Goal: Transaction & Acquisition: Obtain resource

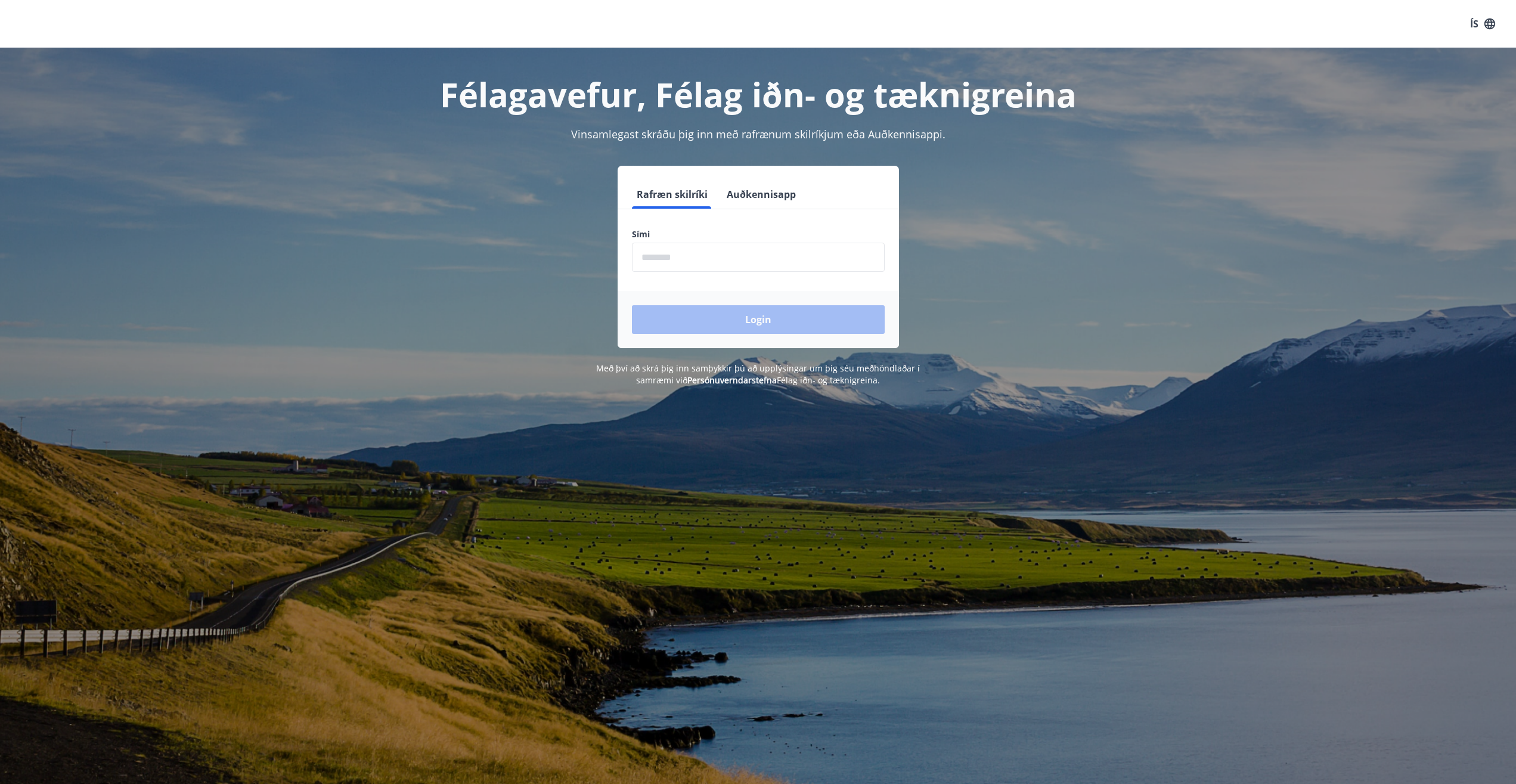
click at [668, 255] on input "phone" at bounding box center [758, 257] width 253 height 29
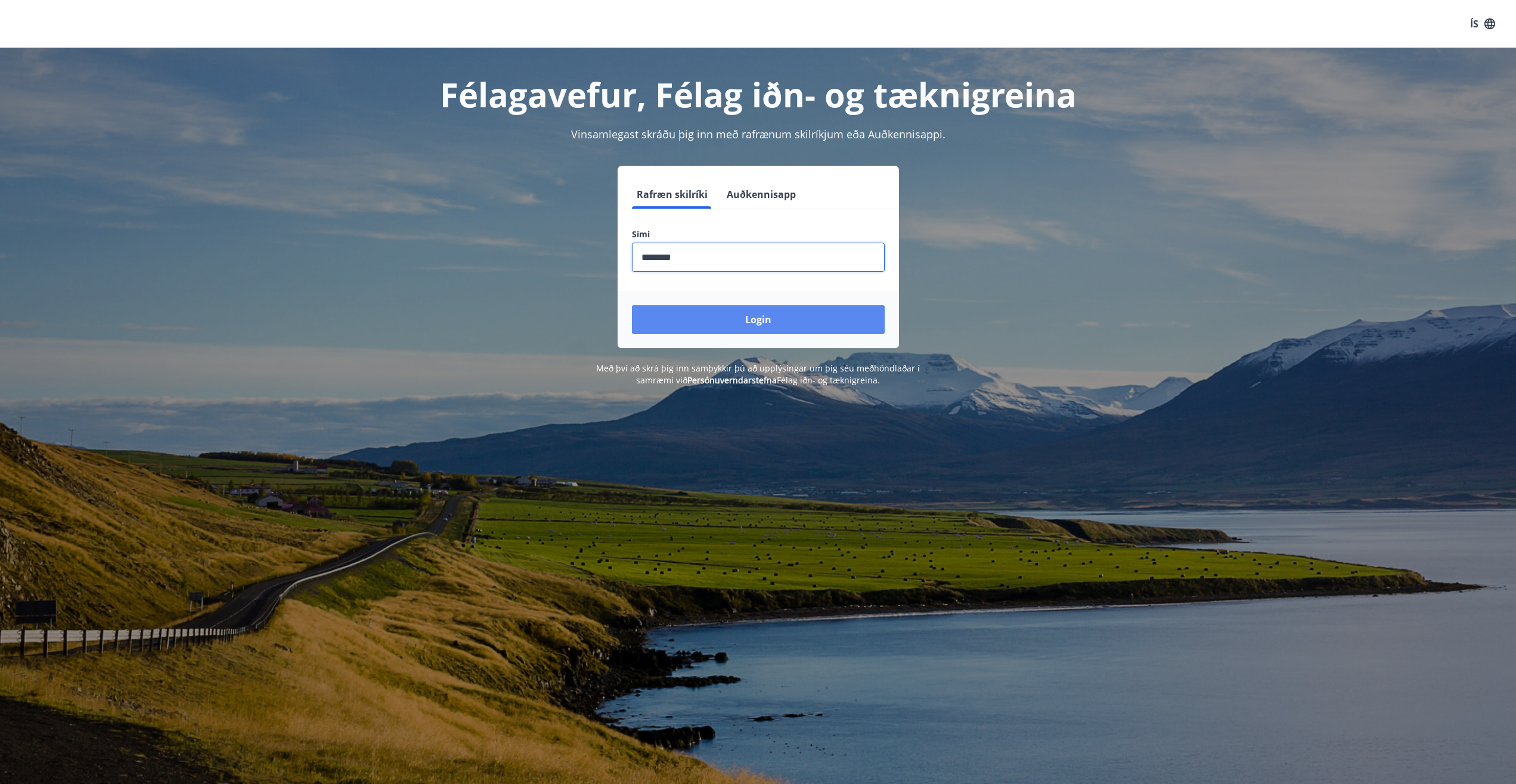
type input "********"
click at [770, 318] on button "Login" at bounding box center [758, 319] width 253 height 28
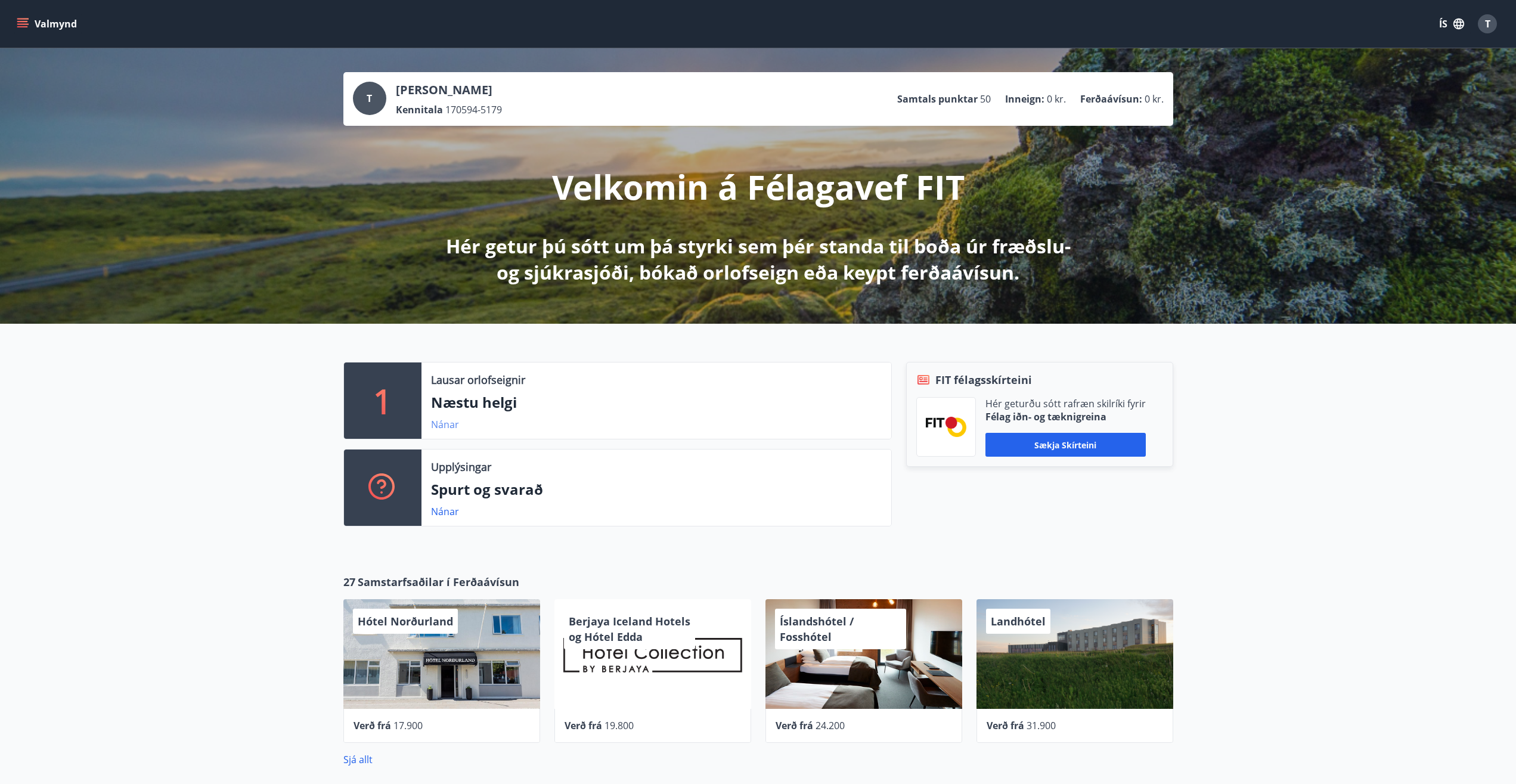
click at [446, 419] on link "Nánar" at bounding box center [445, 425] width 28 height 13
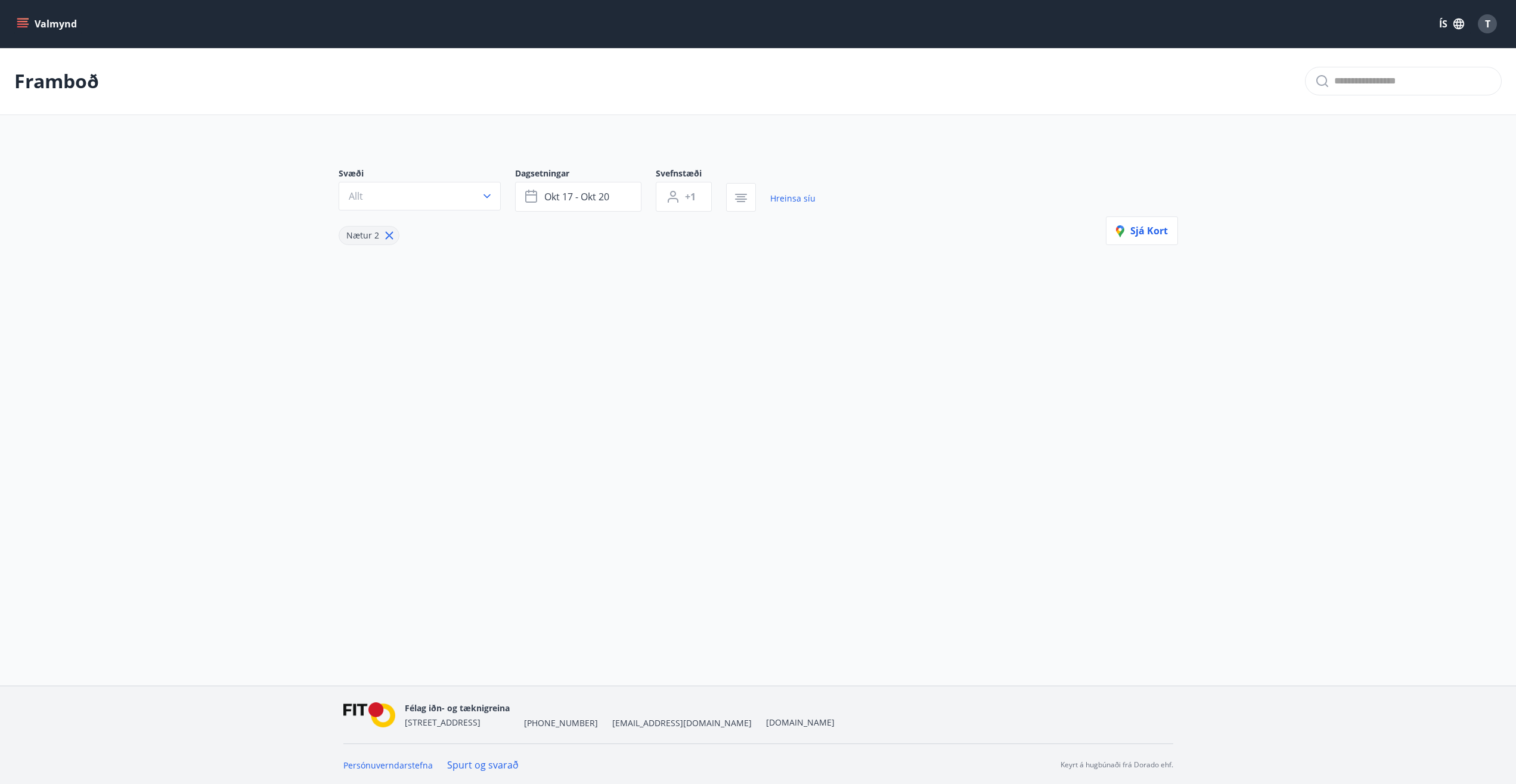
type input "*"
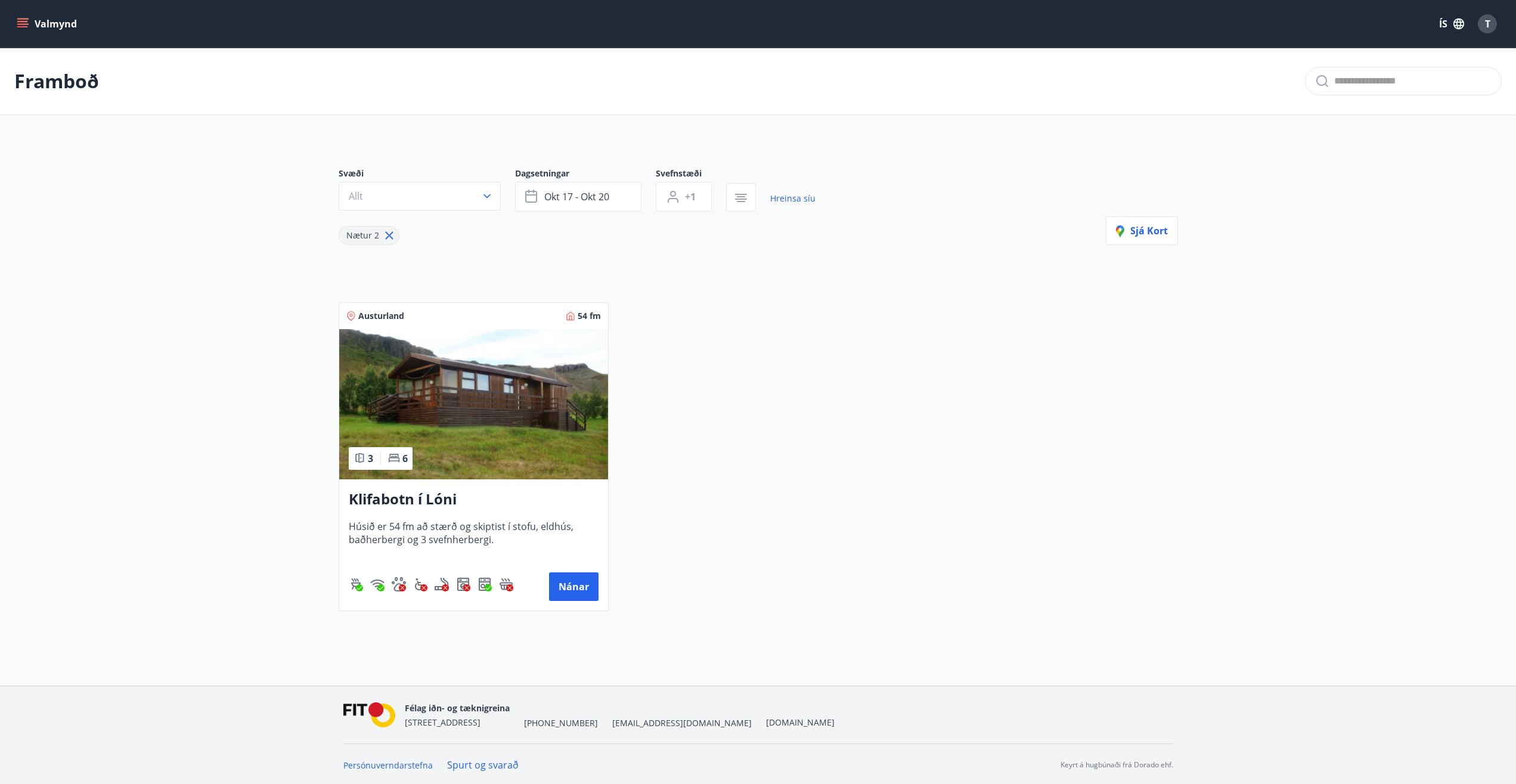
click at [1449, 22] on button "ÍS" at bounding box center [1451, 24] width 38 height 22
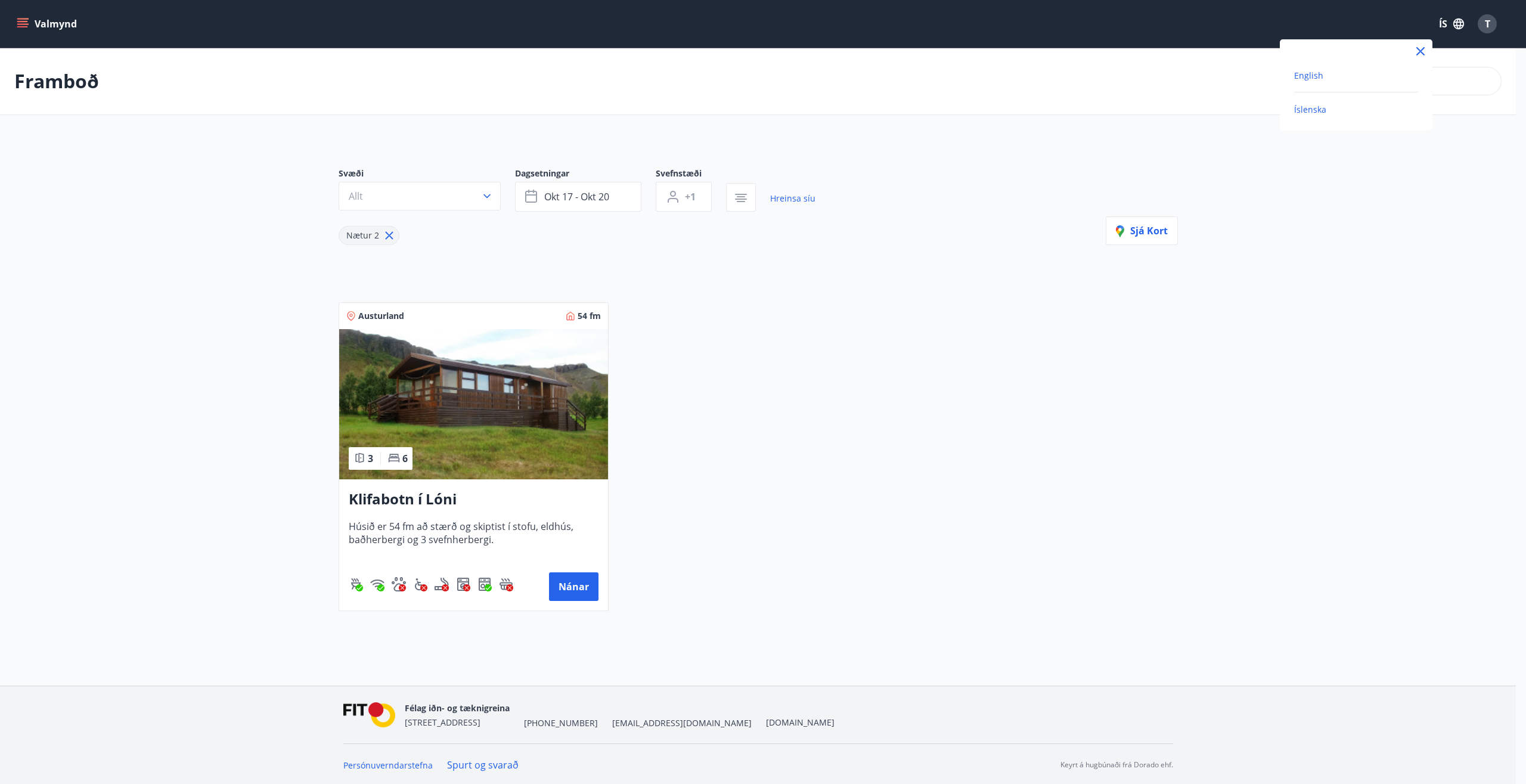
click at [1319, 76] on span "English" at bounding box center [1309, 75] width 29 height 11
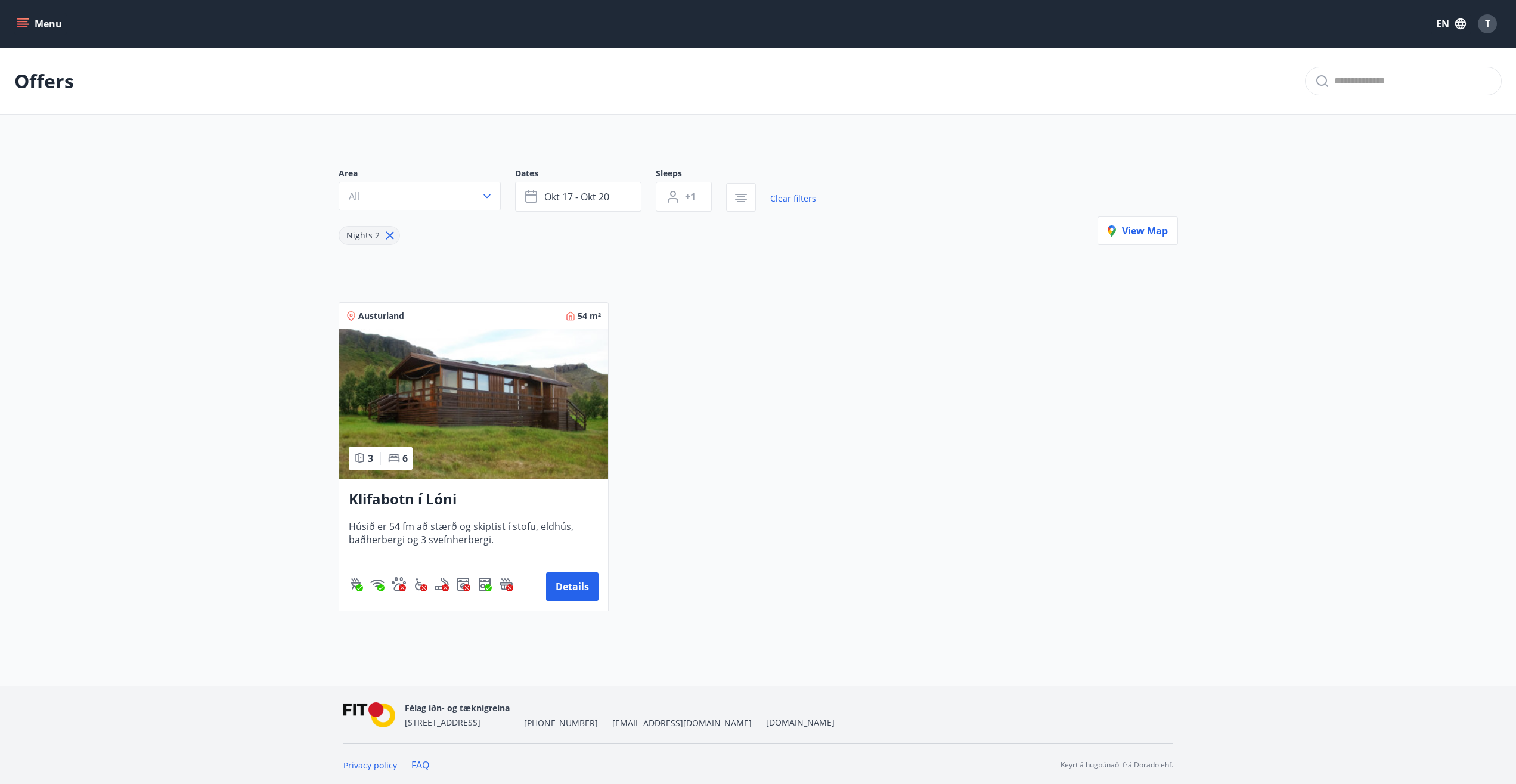
click at [22, 20] on icon "menu" at bounding box center [22, 24] width 12 height 12
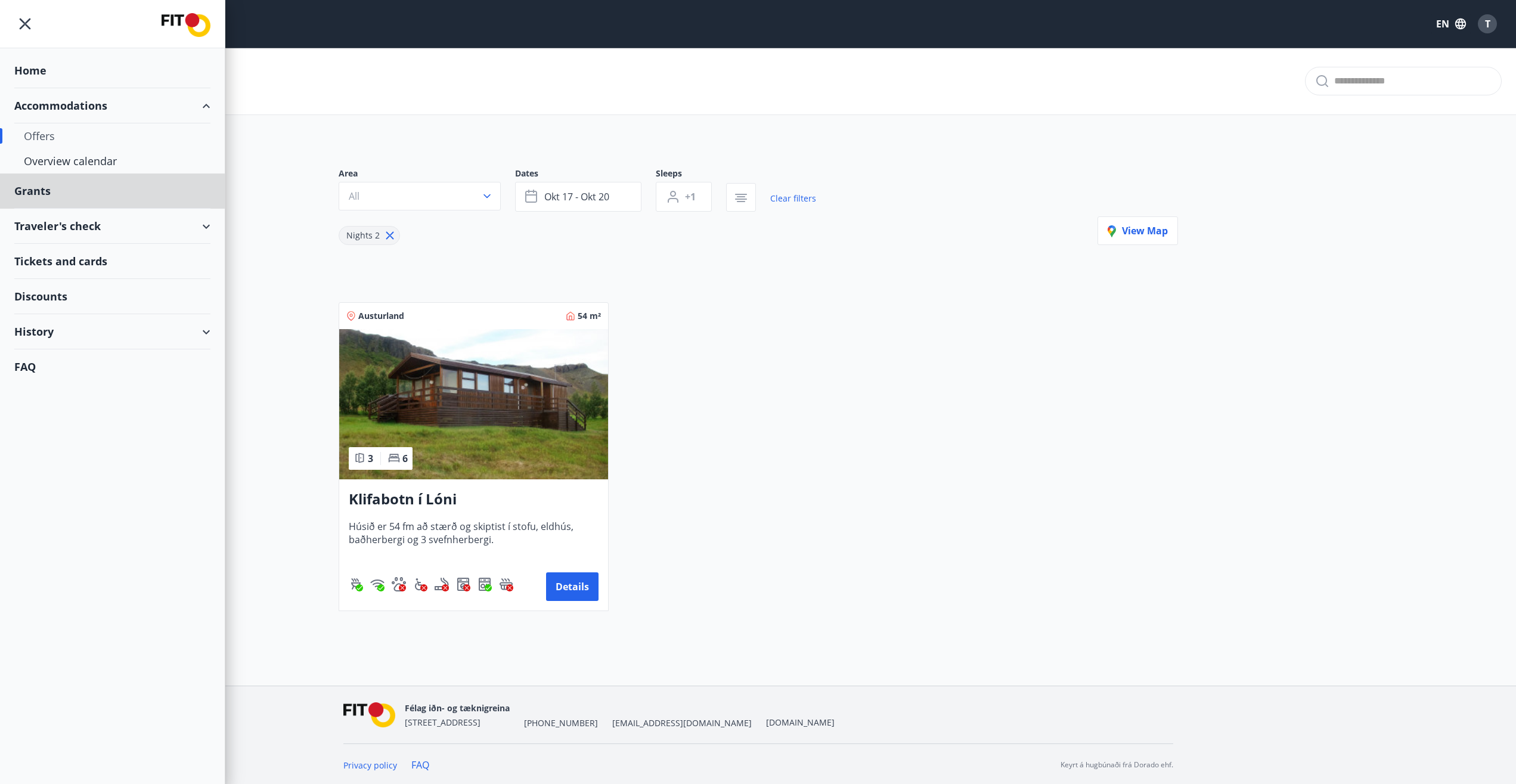
click at [36, 68] on div "Home" at bounding box center [113, 70] width 196 height 35
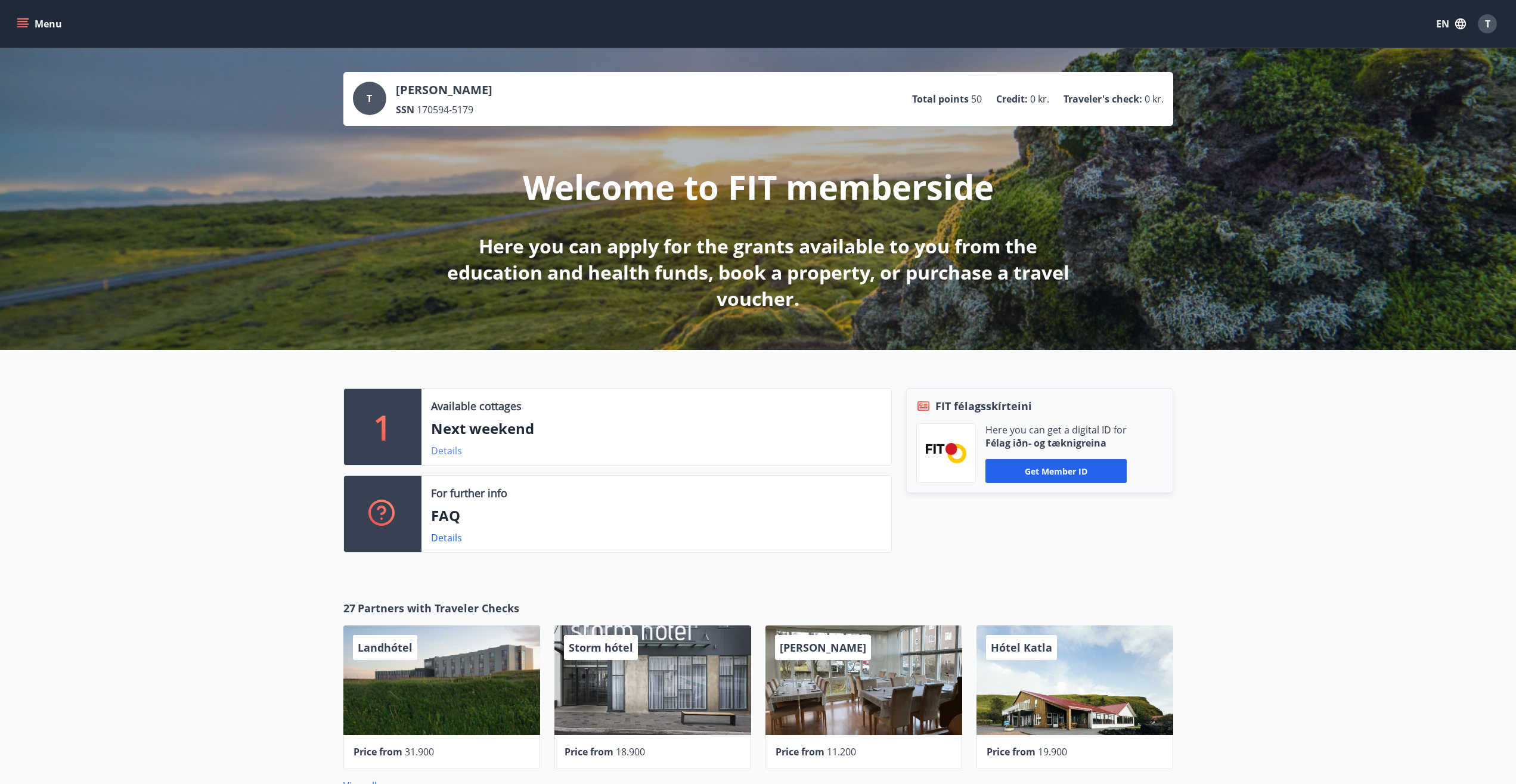
click at [450, 452] on link "Details" at bounding box center [446, 451] width 31 height 13
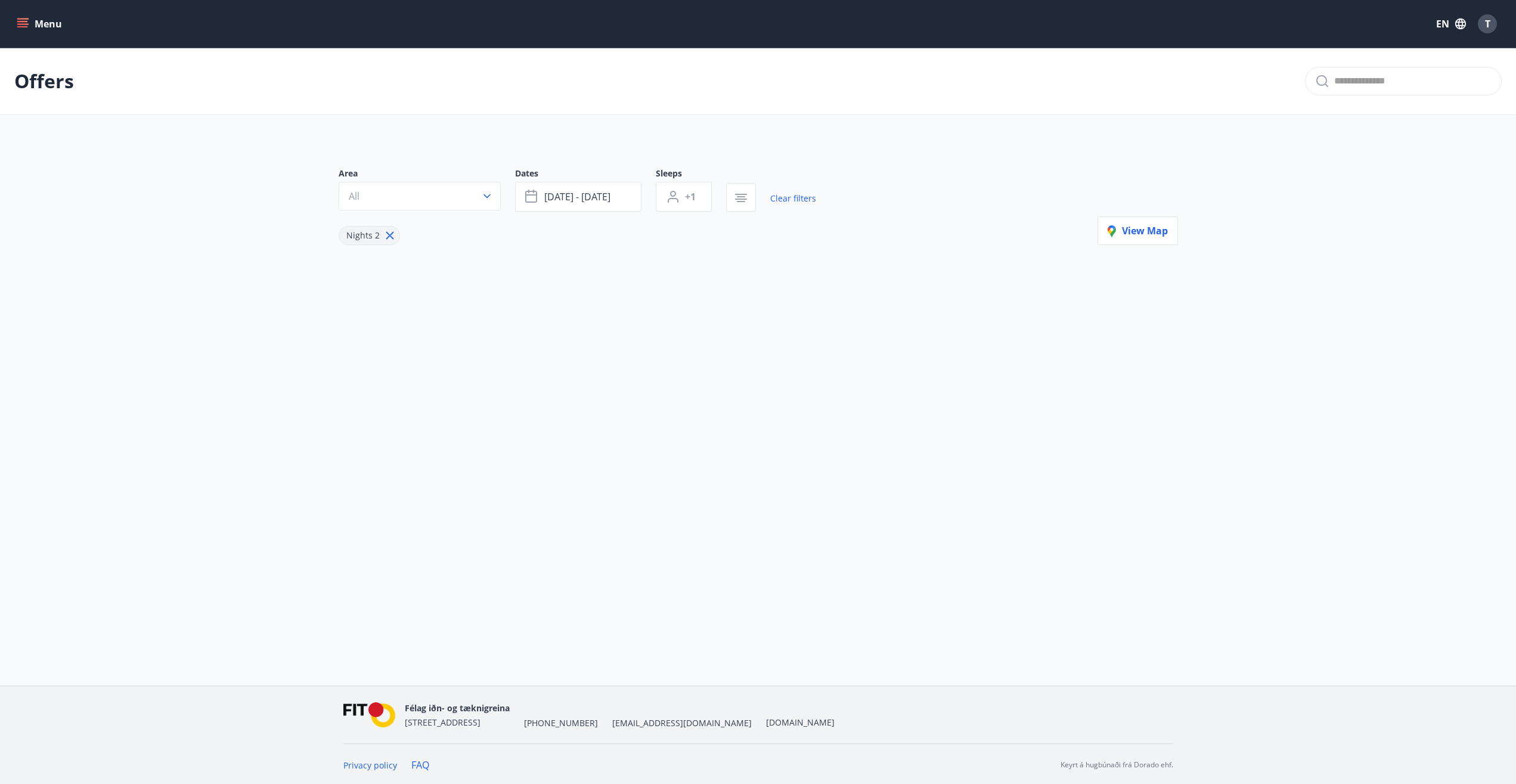
type input "*"
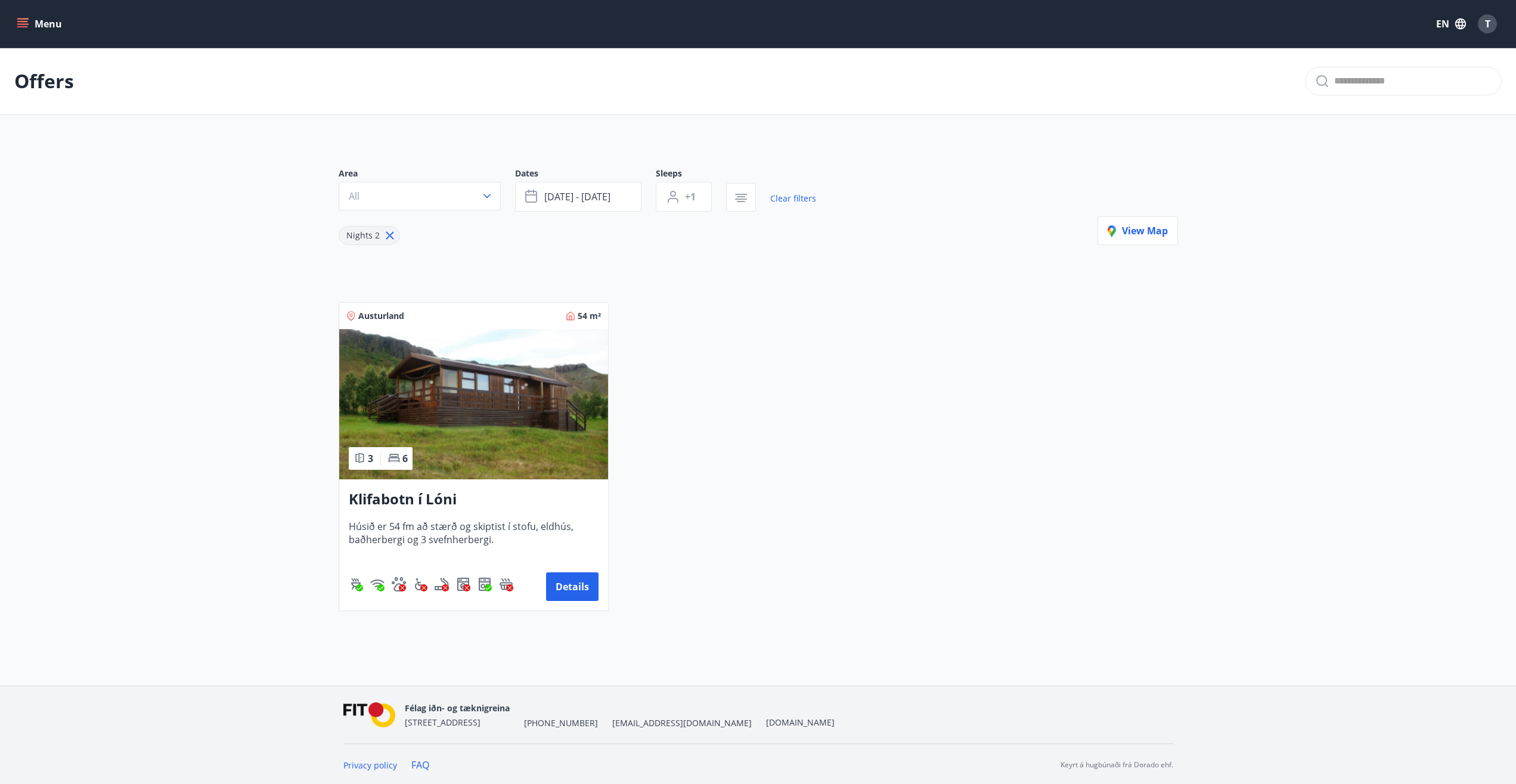
click at [377, 319] on span "Austurland" at bounding box center [381, 316] width 46 height 12
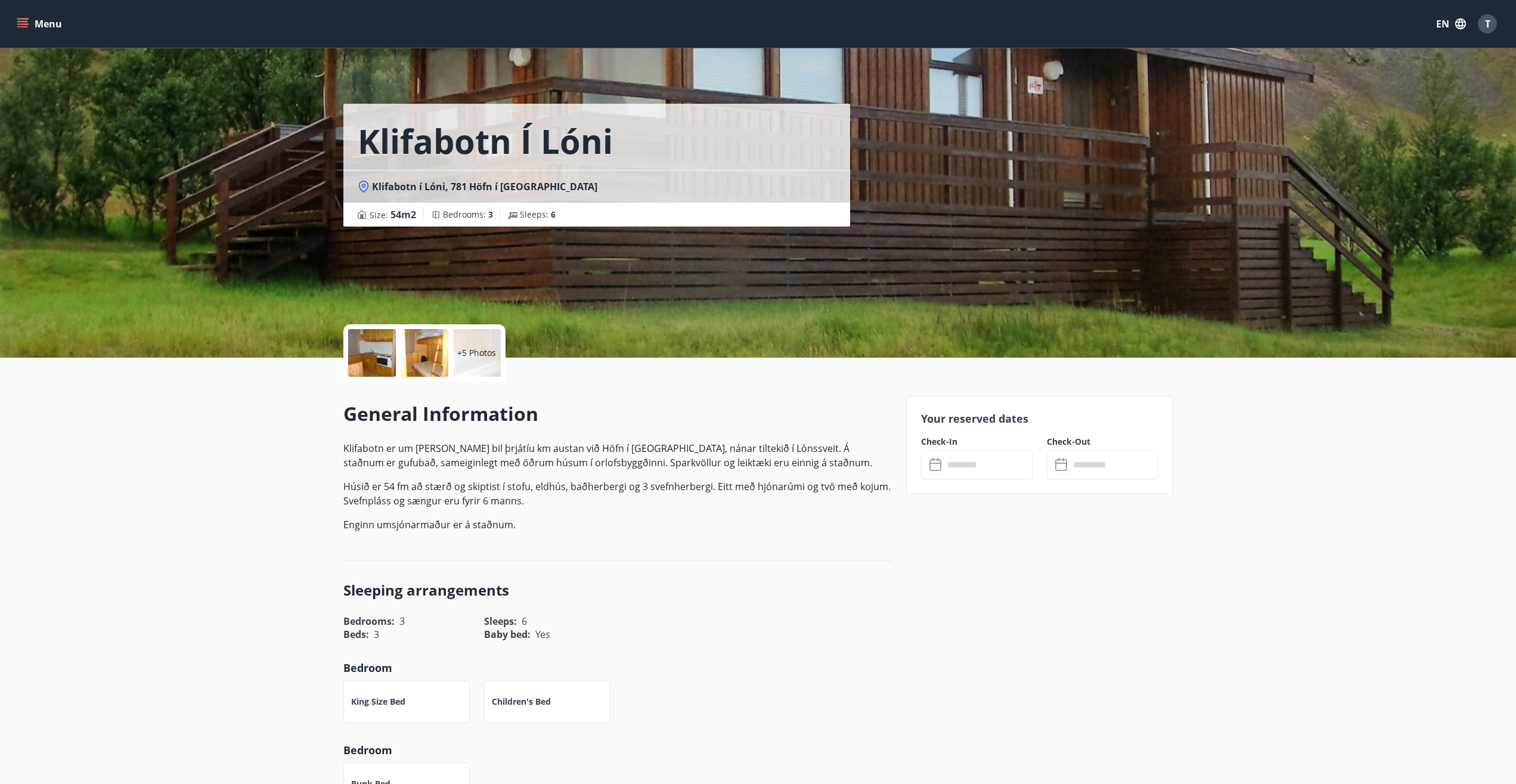
click at [376, 357] on div at bounding box center [372, 353] width 47 height 47
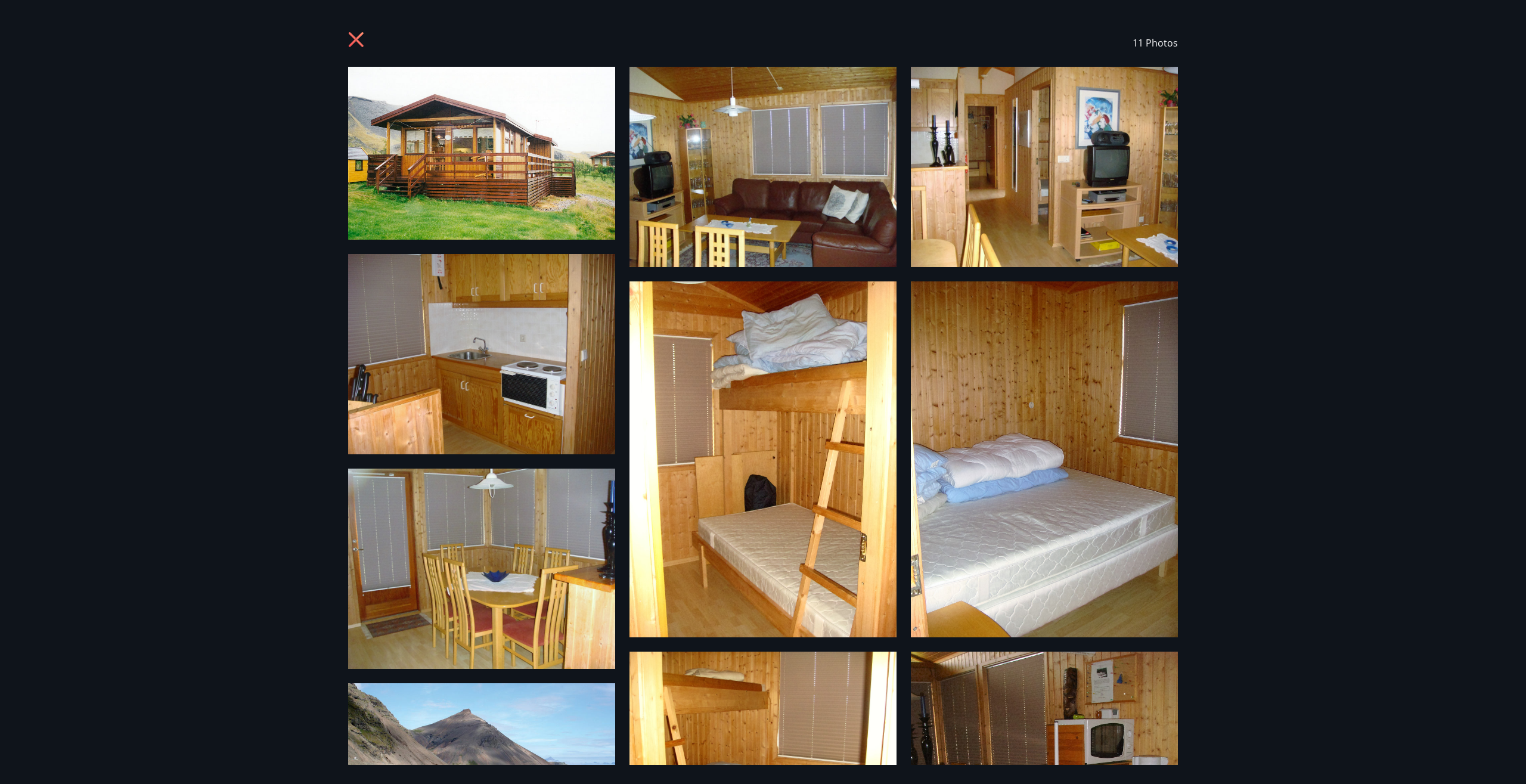
click at [475, 142] on img at bounding box center [482, 153] width 267 height 173
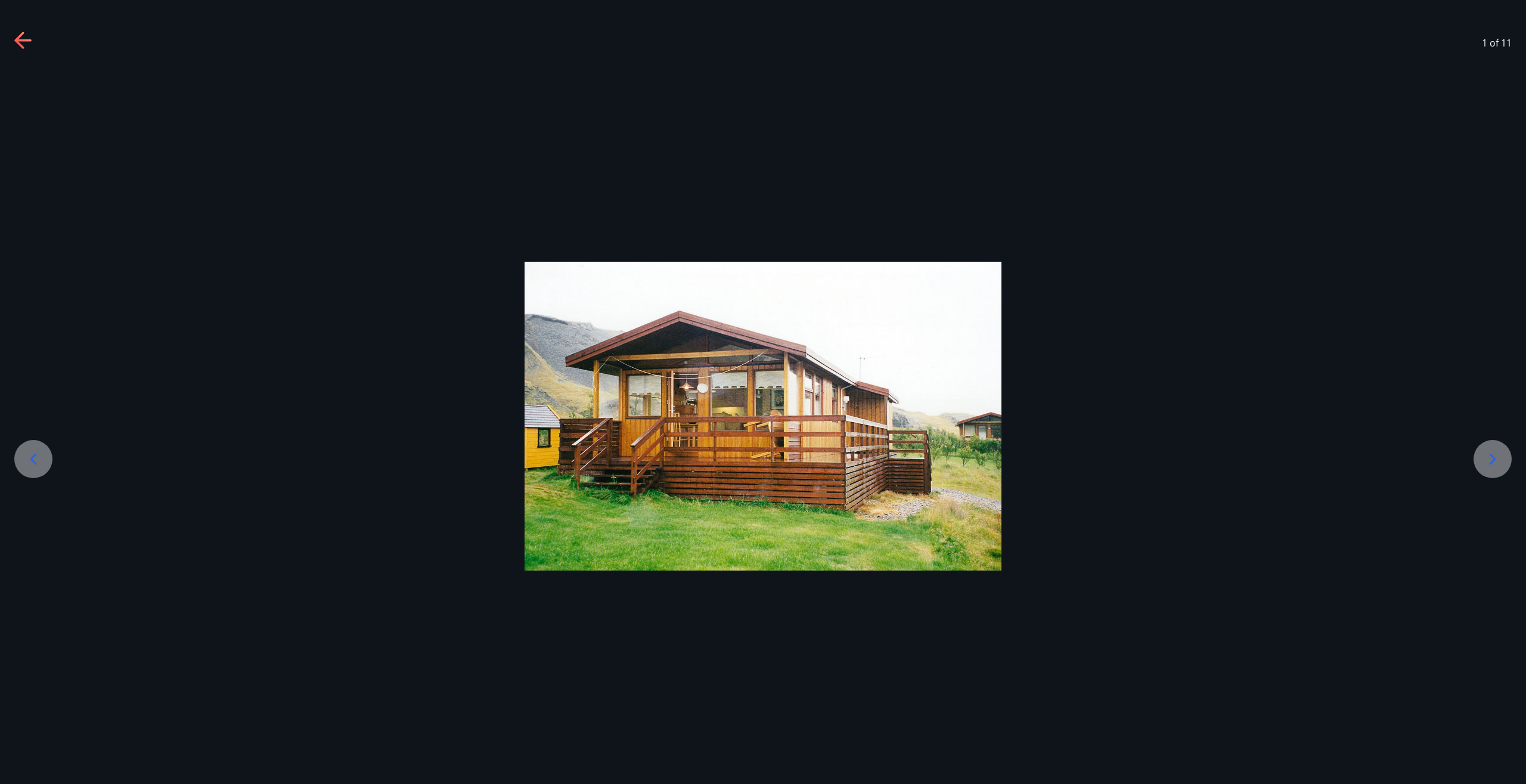
click at [1492, 462] on icon at bounding box center [1493, 458] width 7 height 11
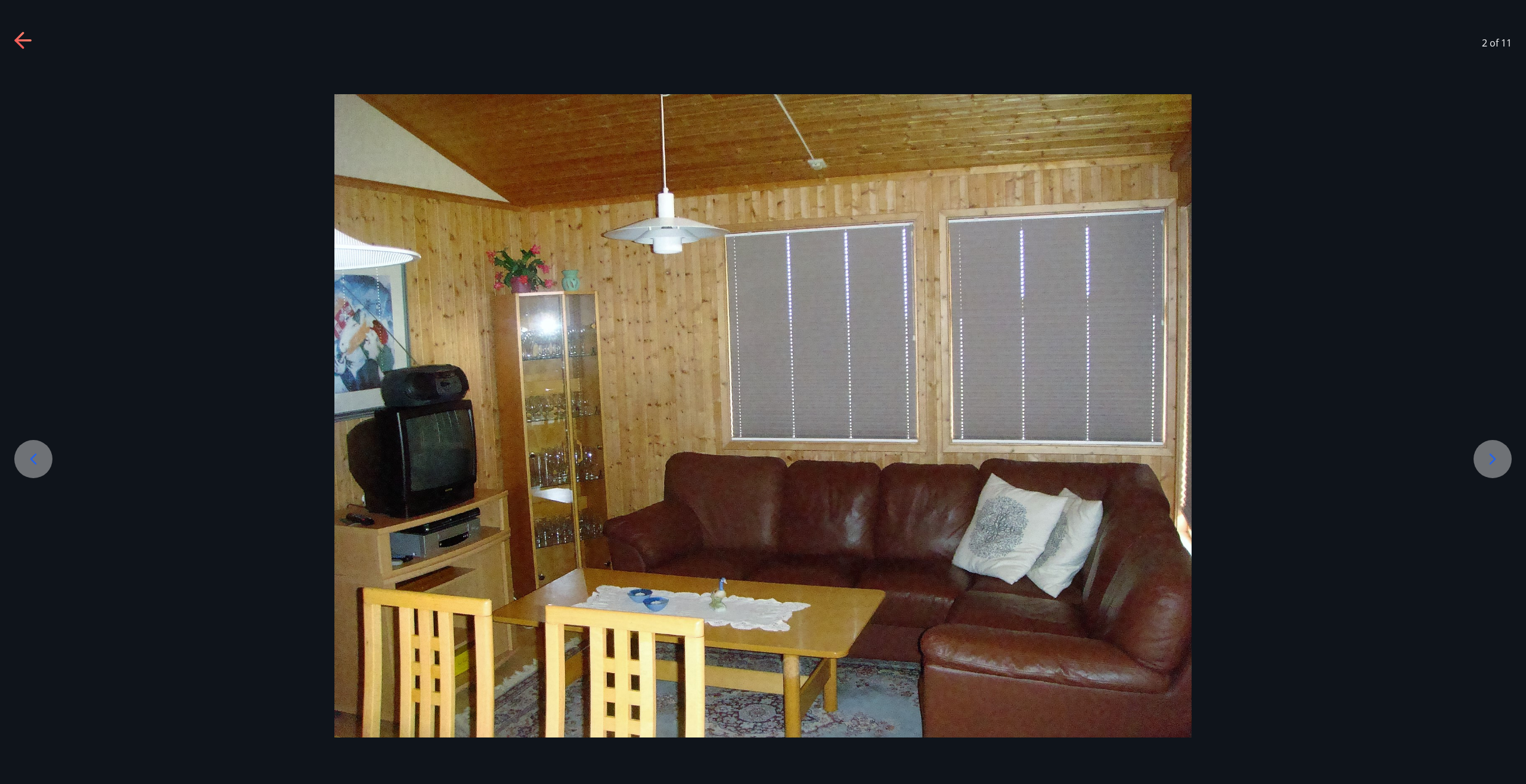
click at [1492, 462] on icon at bounding box center [1493, 458] width 7 height 11
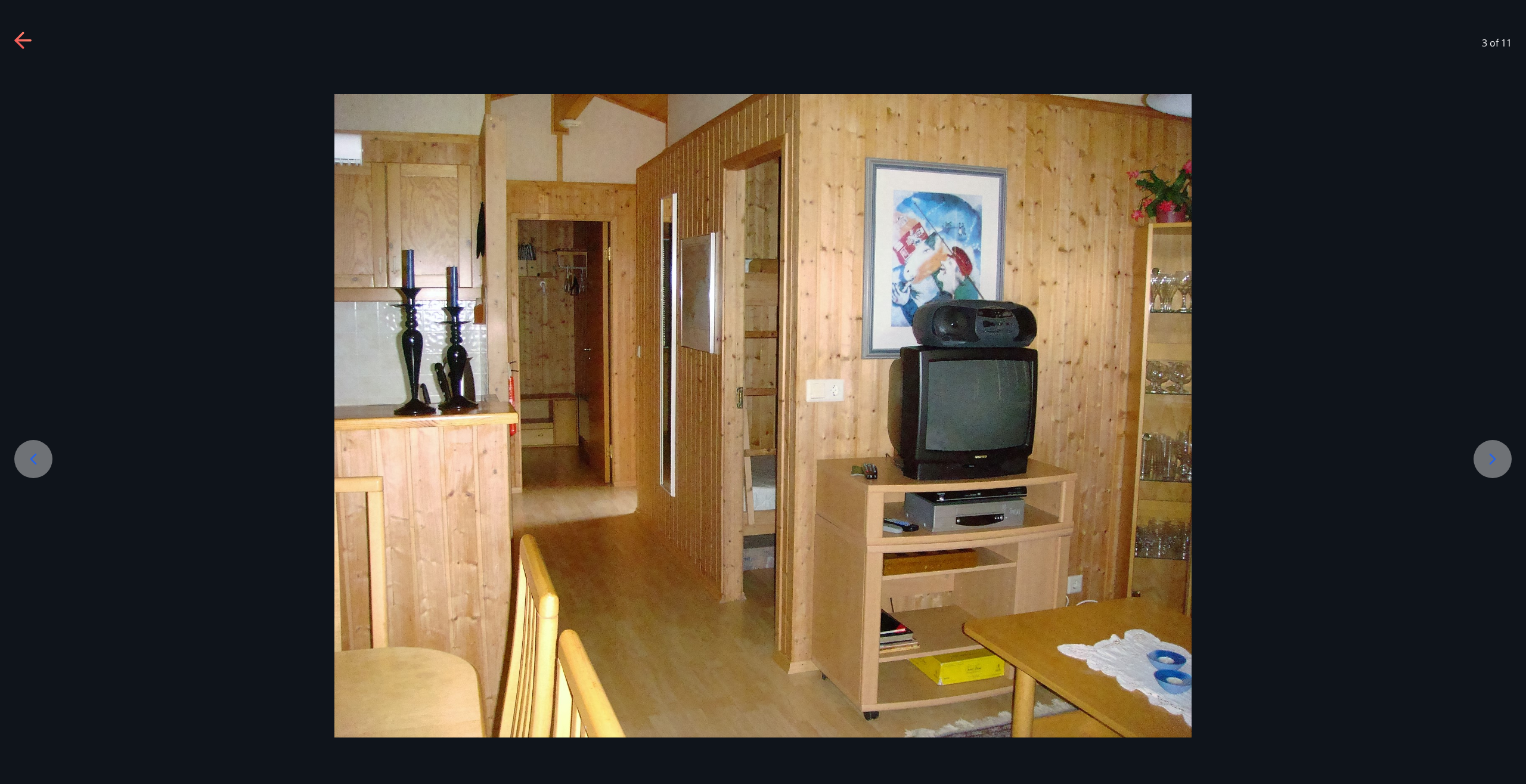
click at [1492, 462] on icon at bounding box center [1493, 458] width 7 height 11
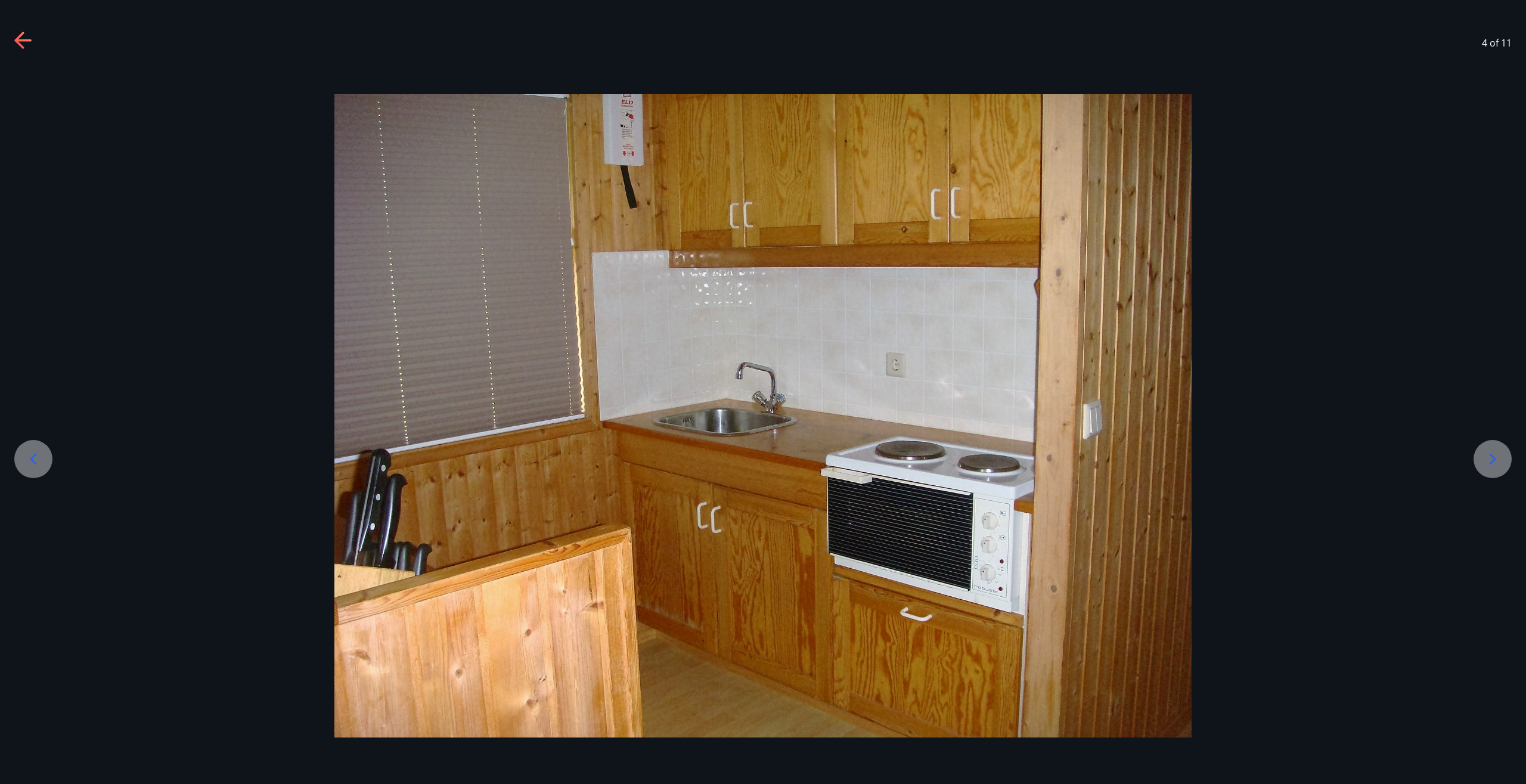
click at [1492, 462] on icon at bounding box center [1493, 458] width 7 height 11
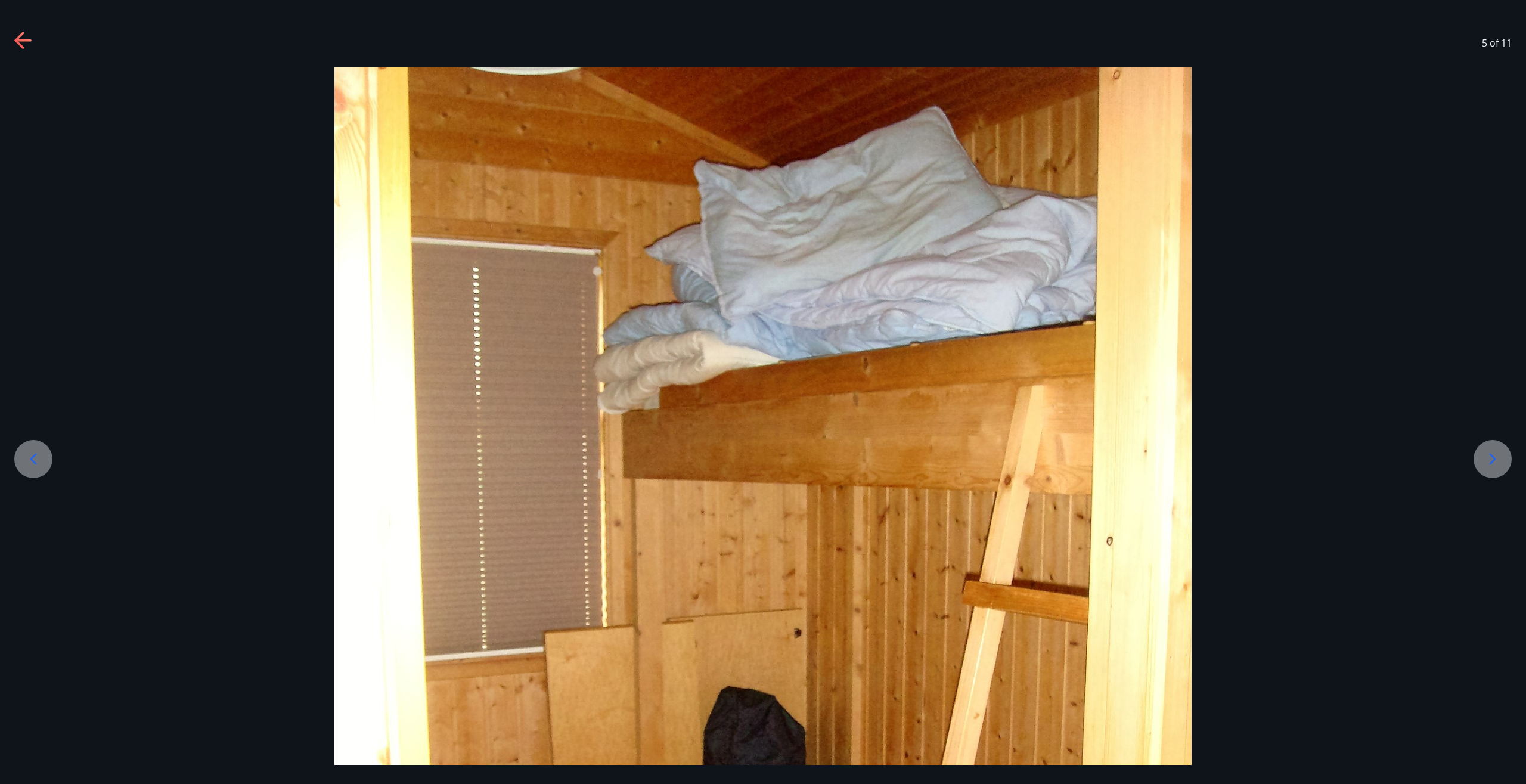
click at [1492, 462] on icon at bounding box center [1493, 458] width 7 height 11
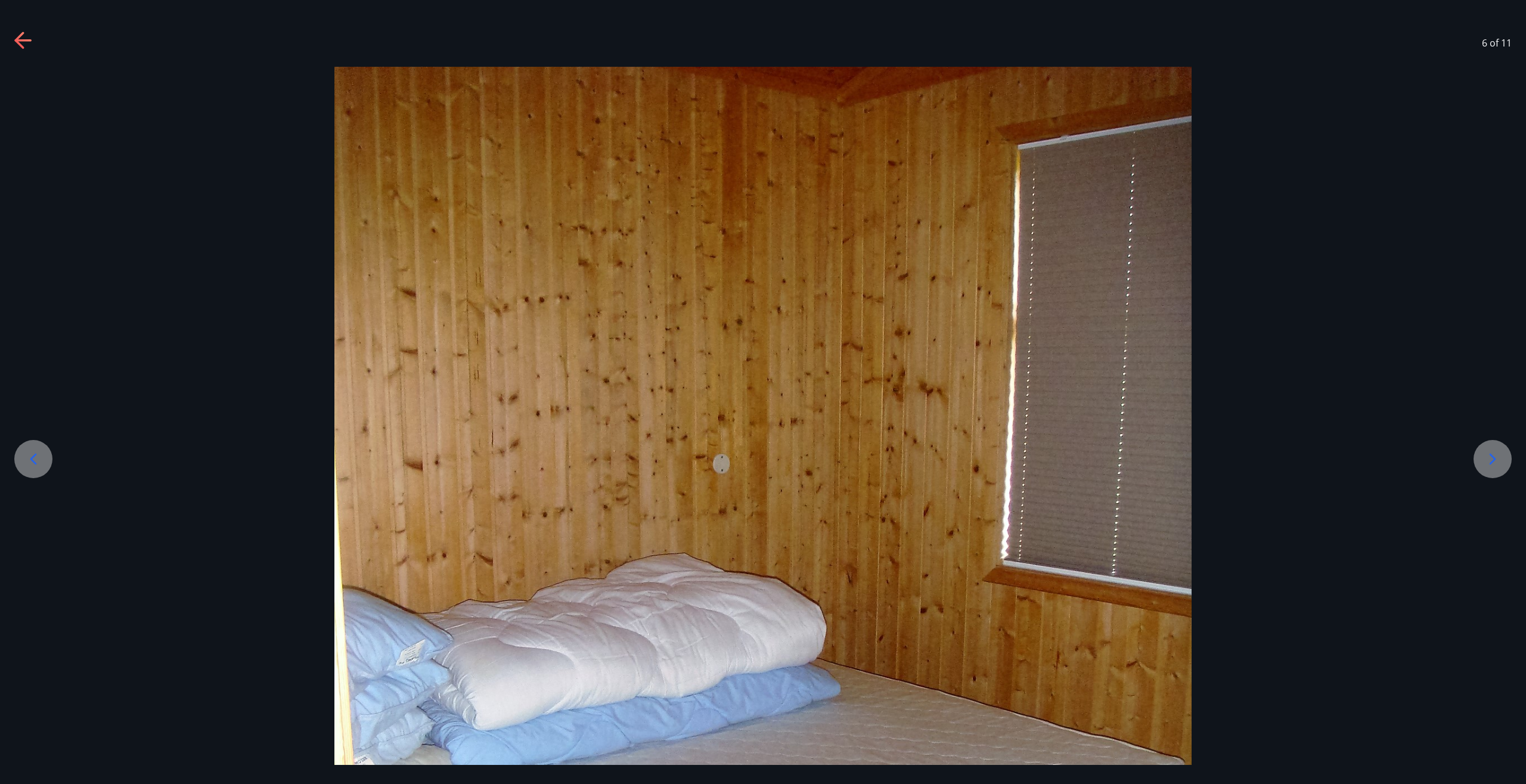
click at [1492, 462] on icon at bounding box center [1493, 458] width 7 height 11
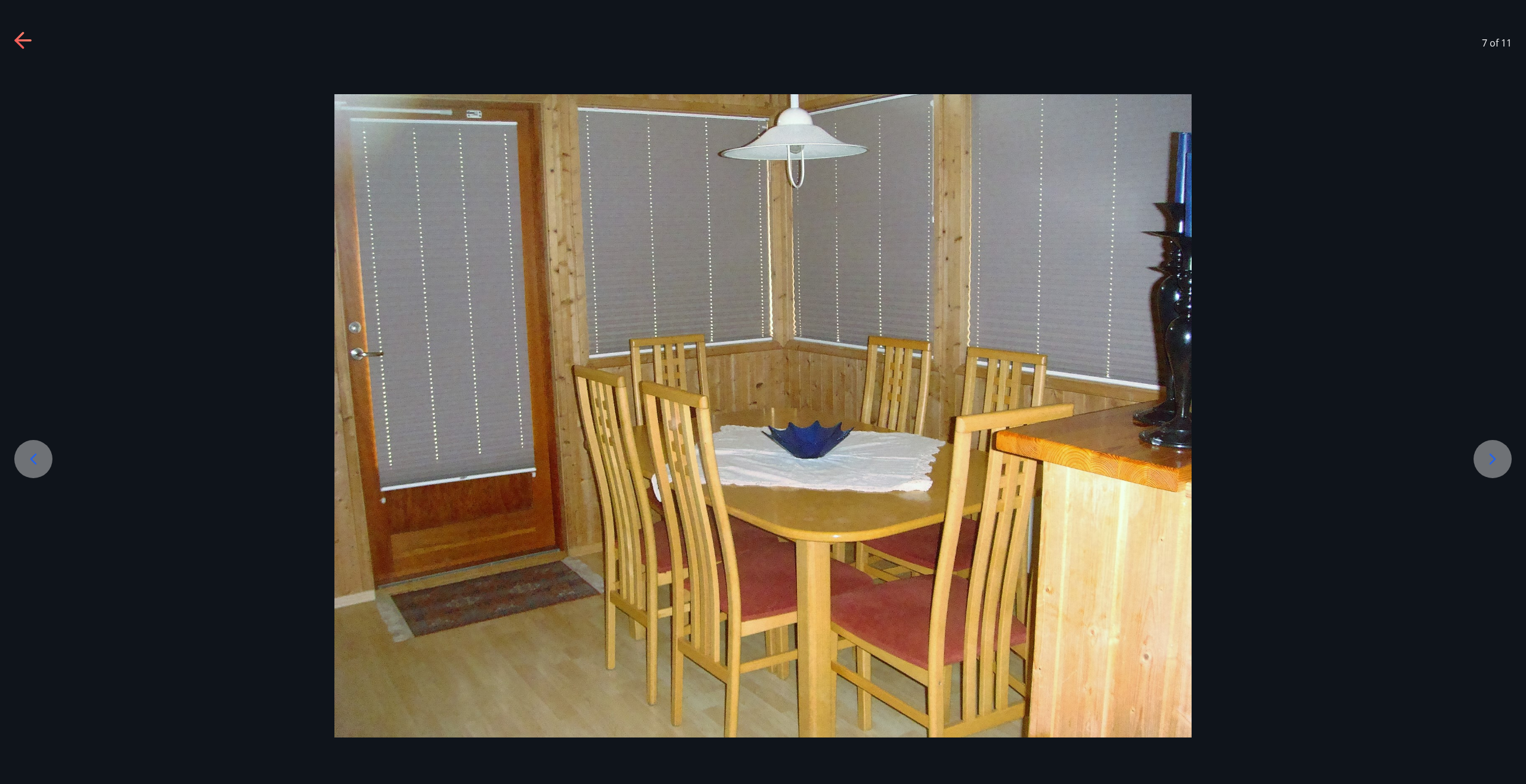
click at [1492, 462] on icon at bounding box center [1493, 458] width 7 height 11
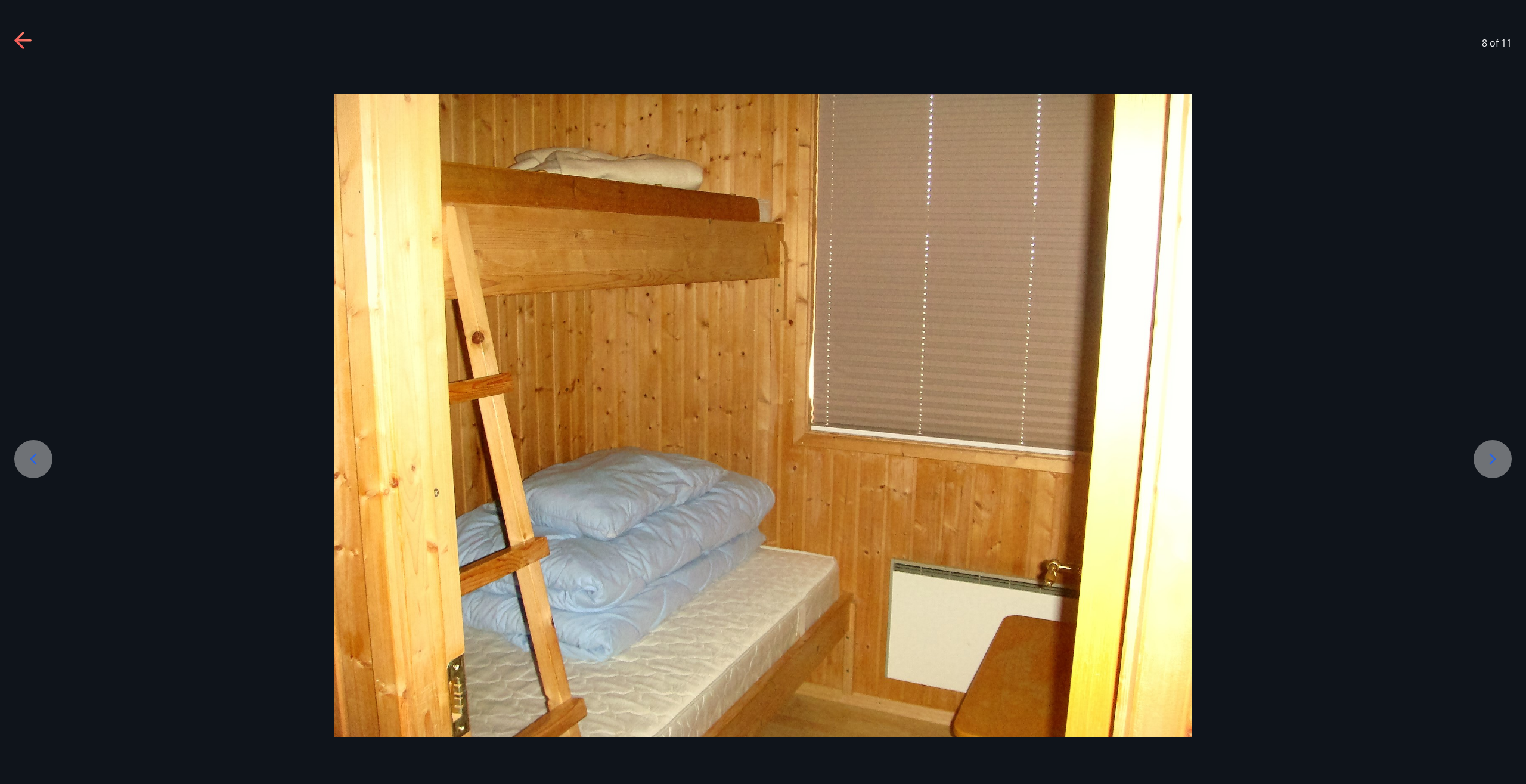
click at [1492, 462] on icon at bounding box center [1493, 458] width 7 height 11
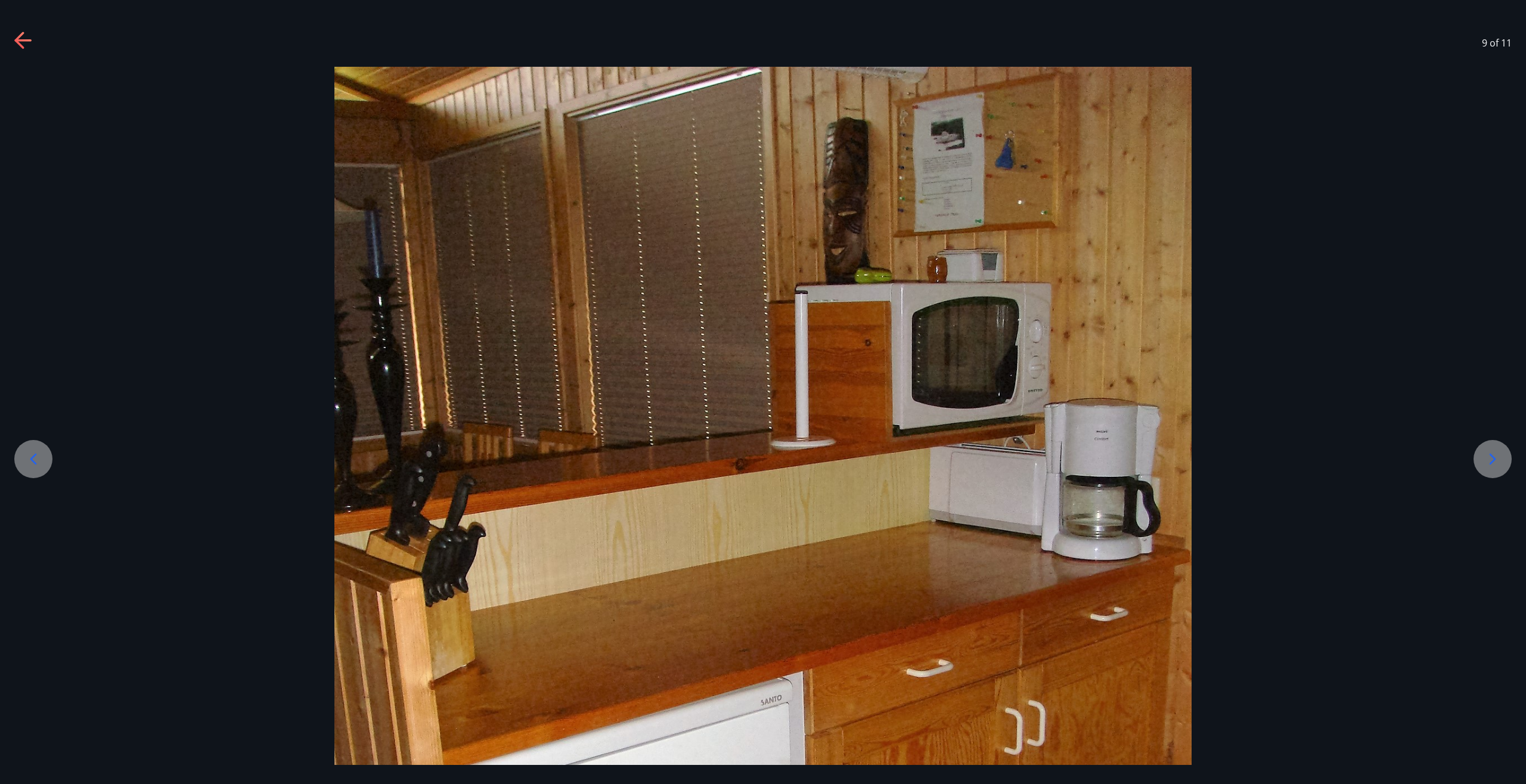
click at [1492, 462] on icon at bounding box center [1493, 458] width 7 height 11
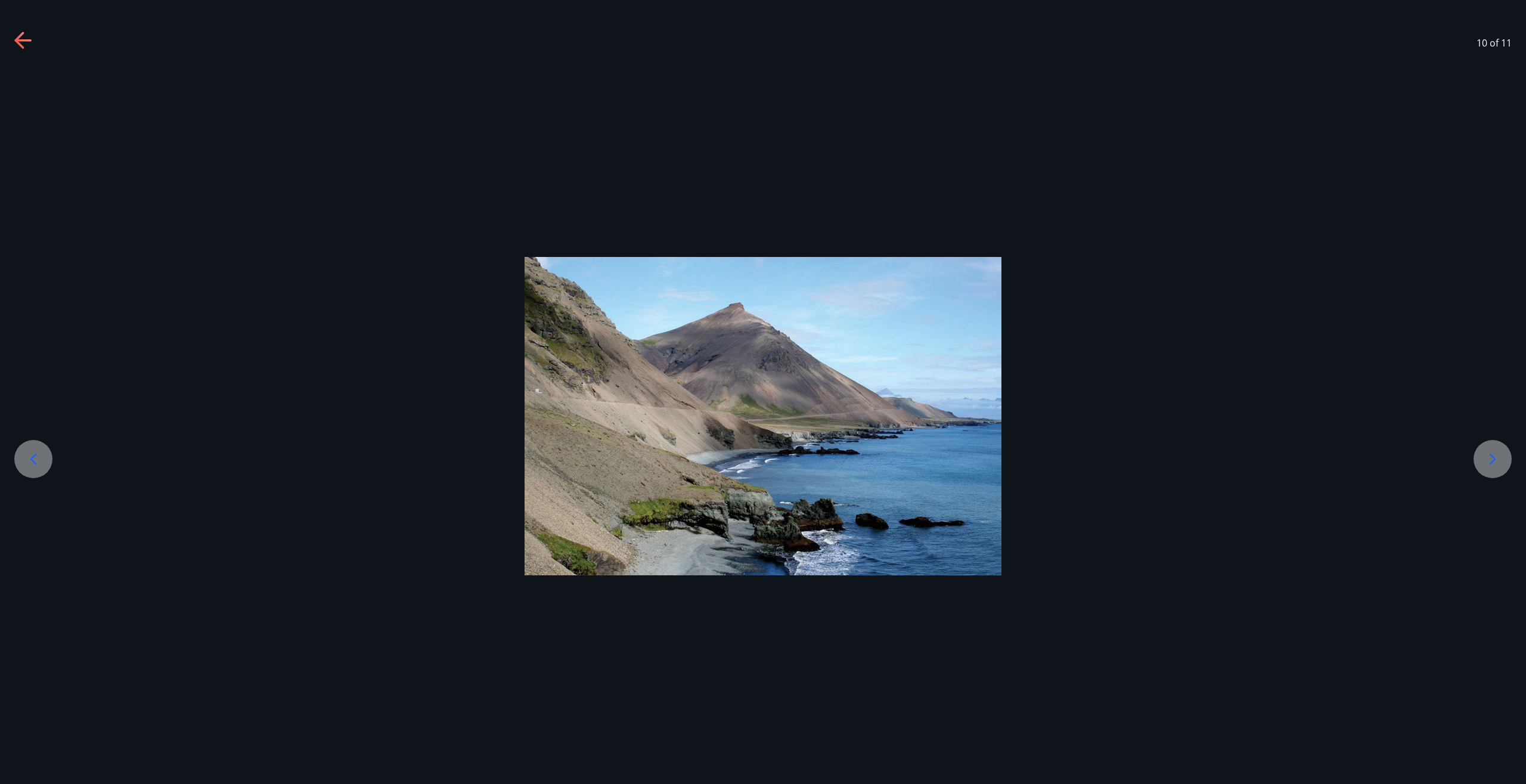
click at [1492, 462] on icon at bounding box center [1493, 458] width 7 height 11
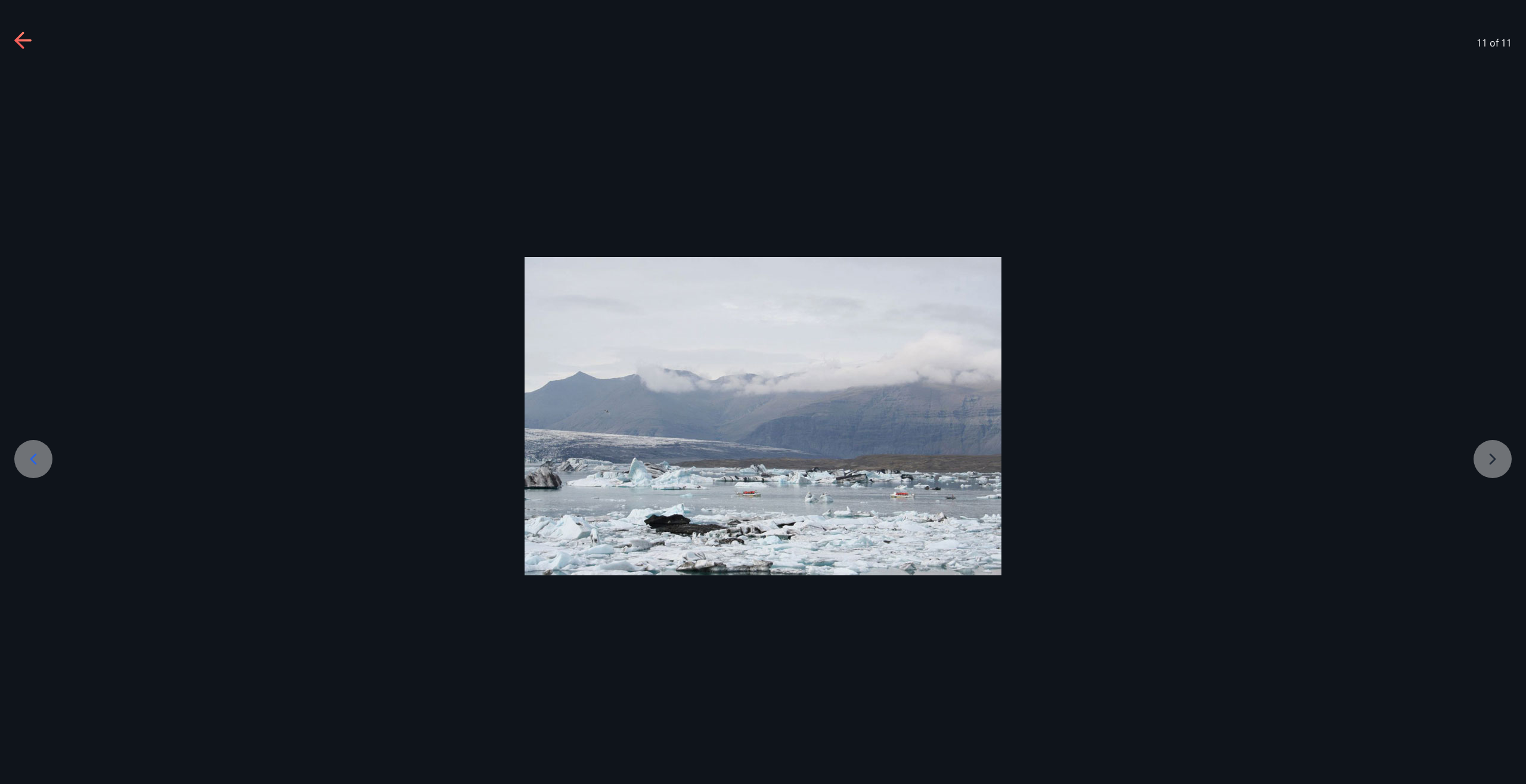
click at [1492, 462] on div at bounding box center [763, 416] width 1526 height 319
click at [17, 38] on icon at bounding box center [19, 39] width 9 height 16
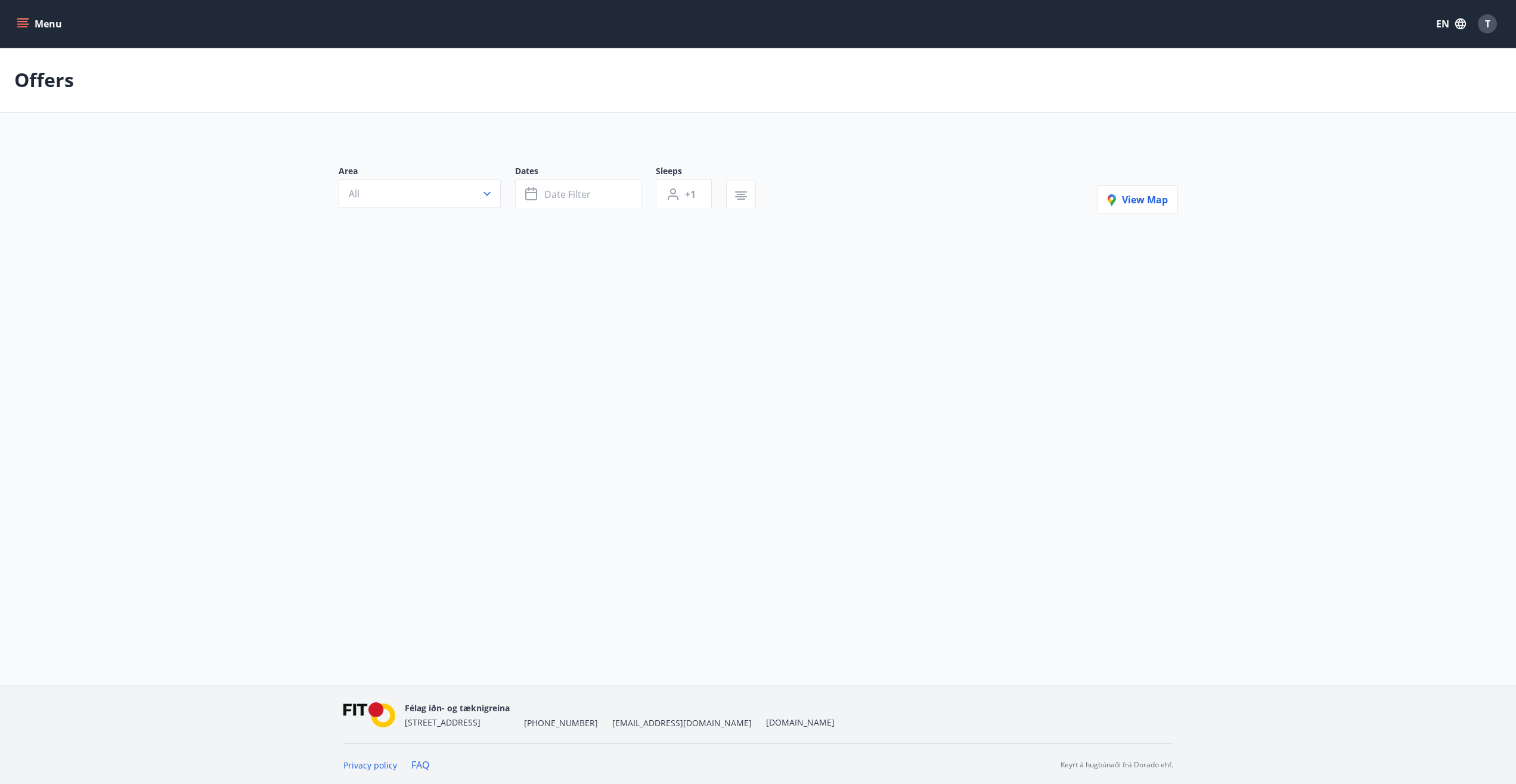
type input "*"
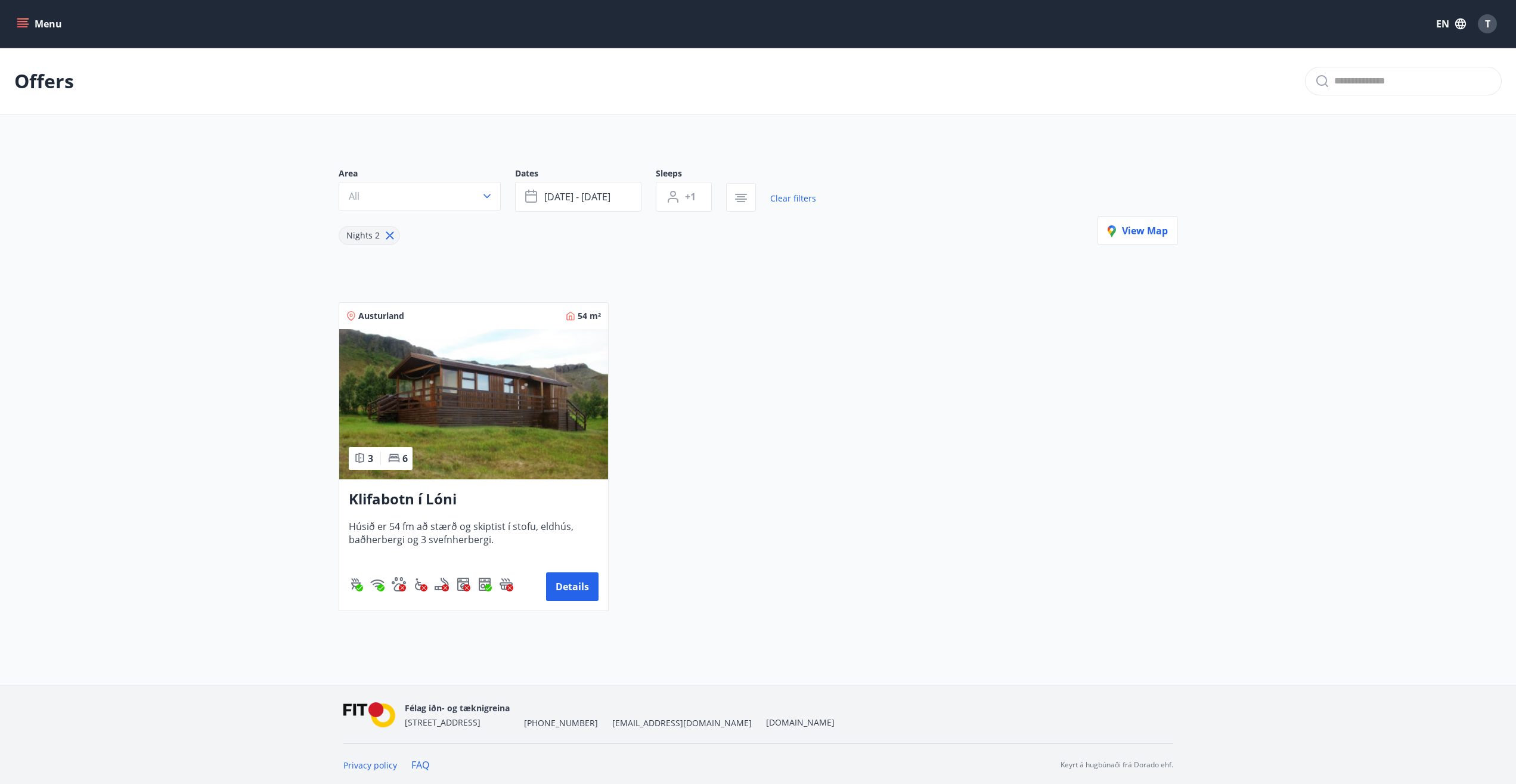
click at [28, 22] on button "Menu" at bounding box center [41, 24] width 53 height 22
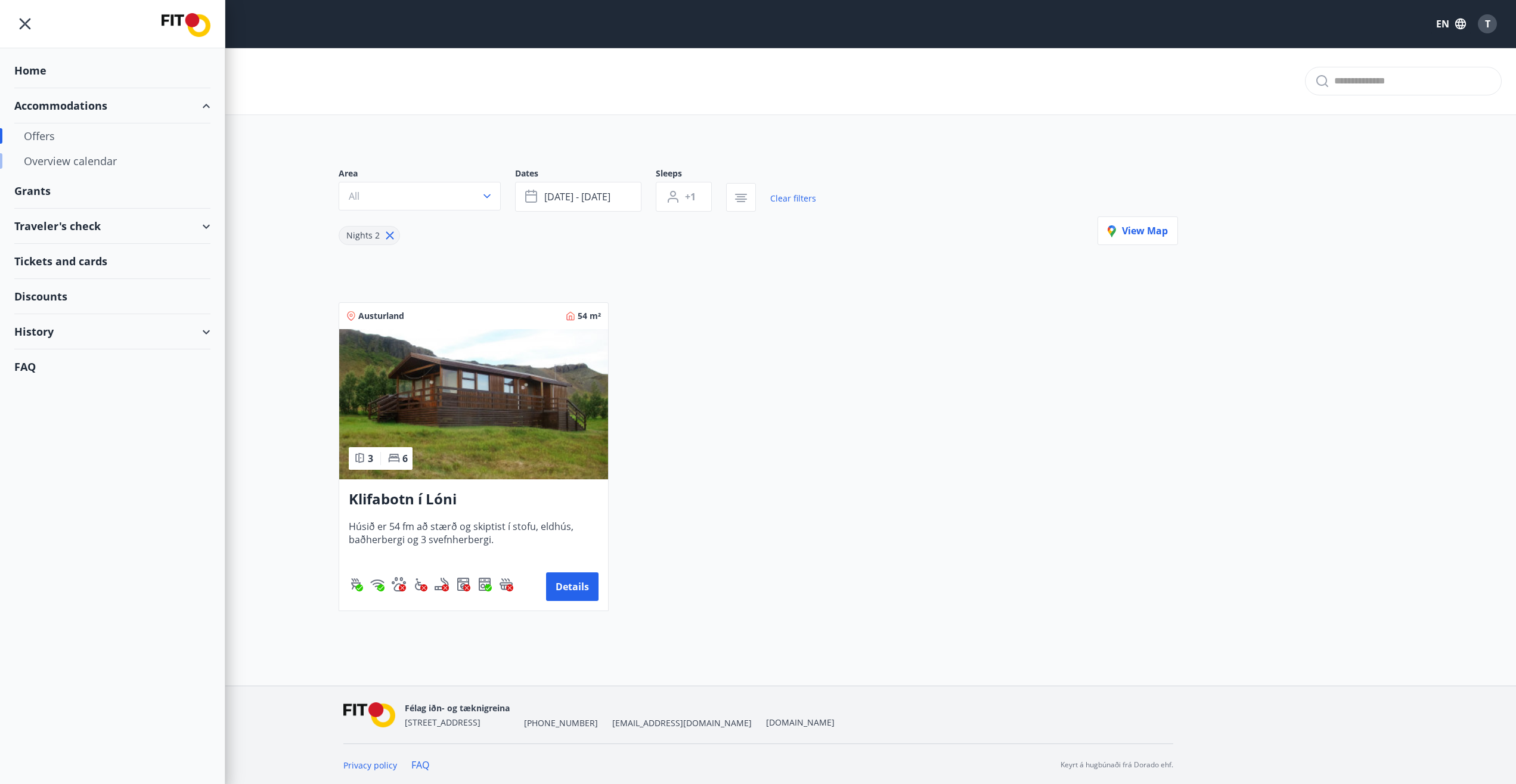
click at [70, 159] on div "Overview calendar" at bounding box center [112, 161] width 177 height 25
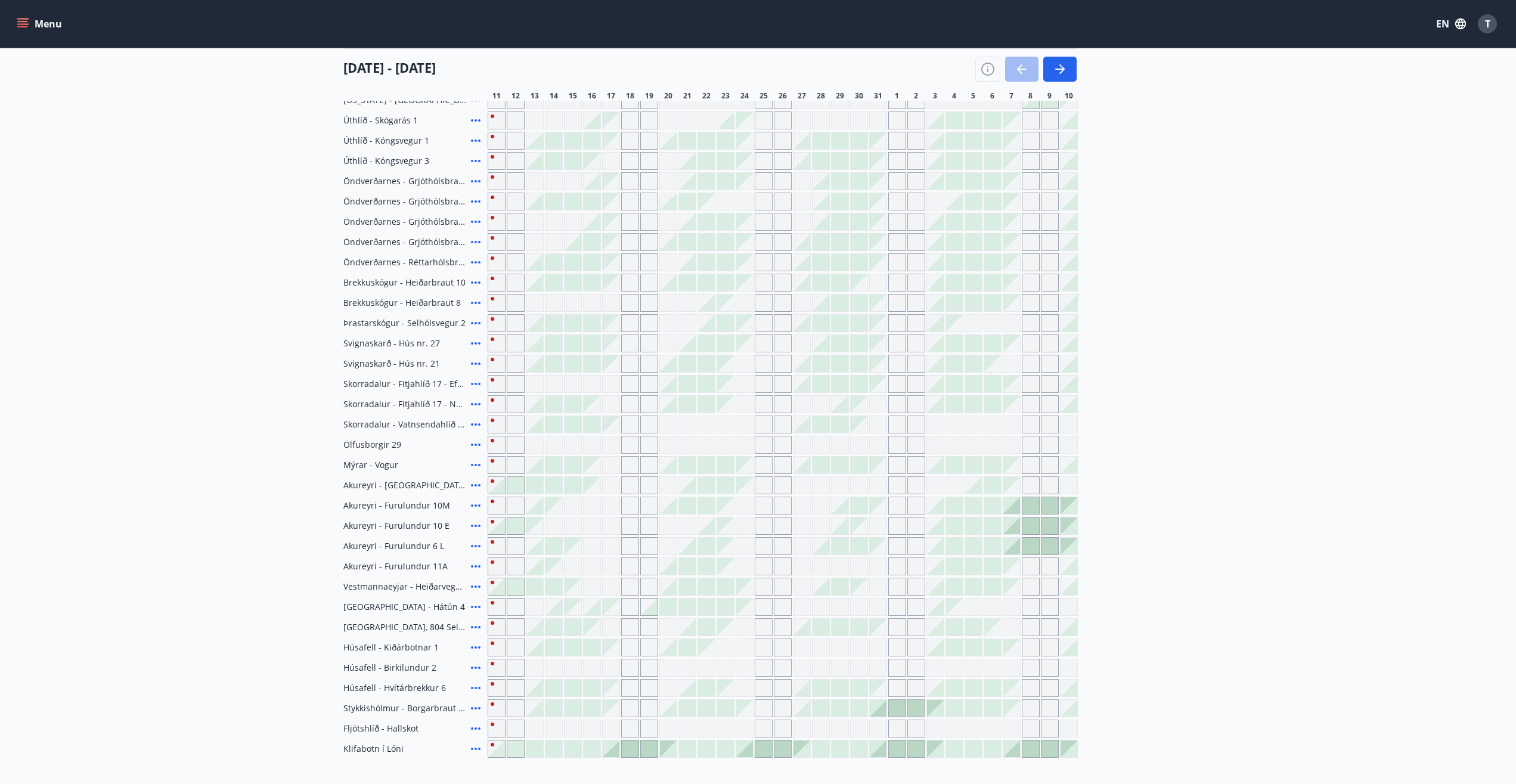
scroll to position [229, 0]
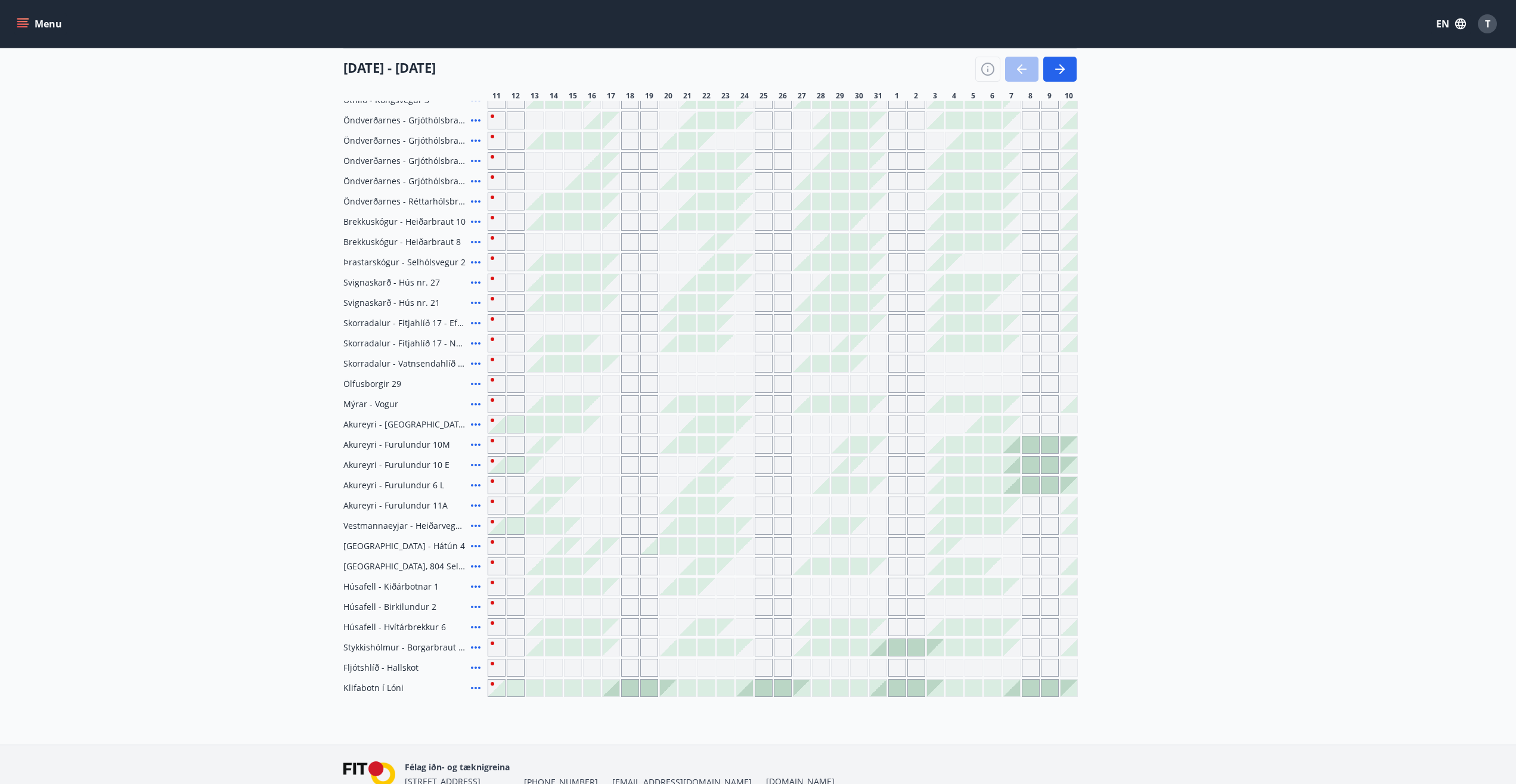
click at [1062, 71] on icon "button" at bounding box center [1062, 69] width 5 height 9
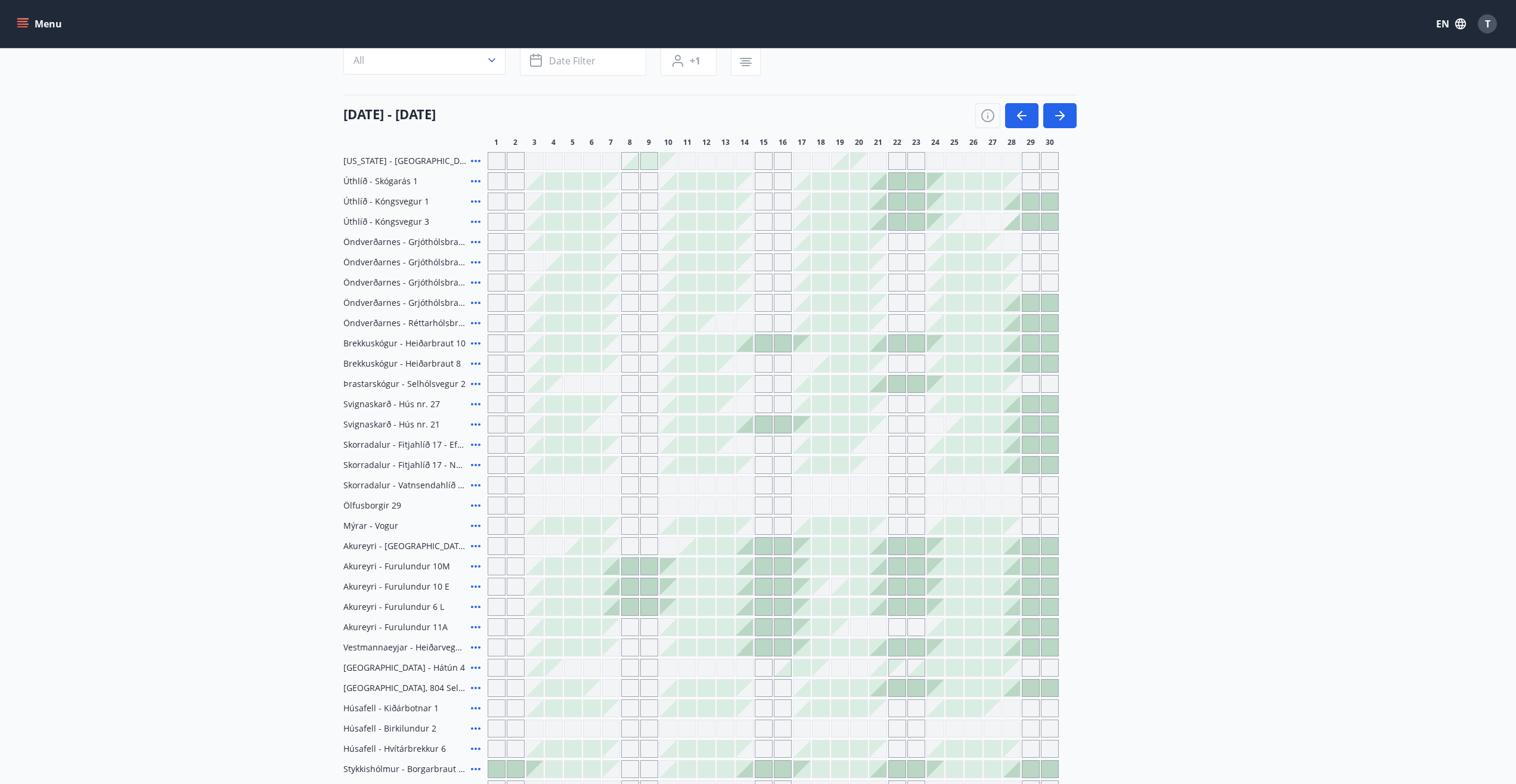
scroll to position [168, 0]
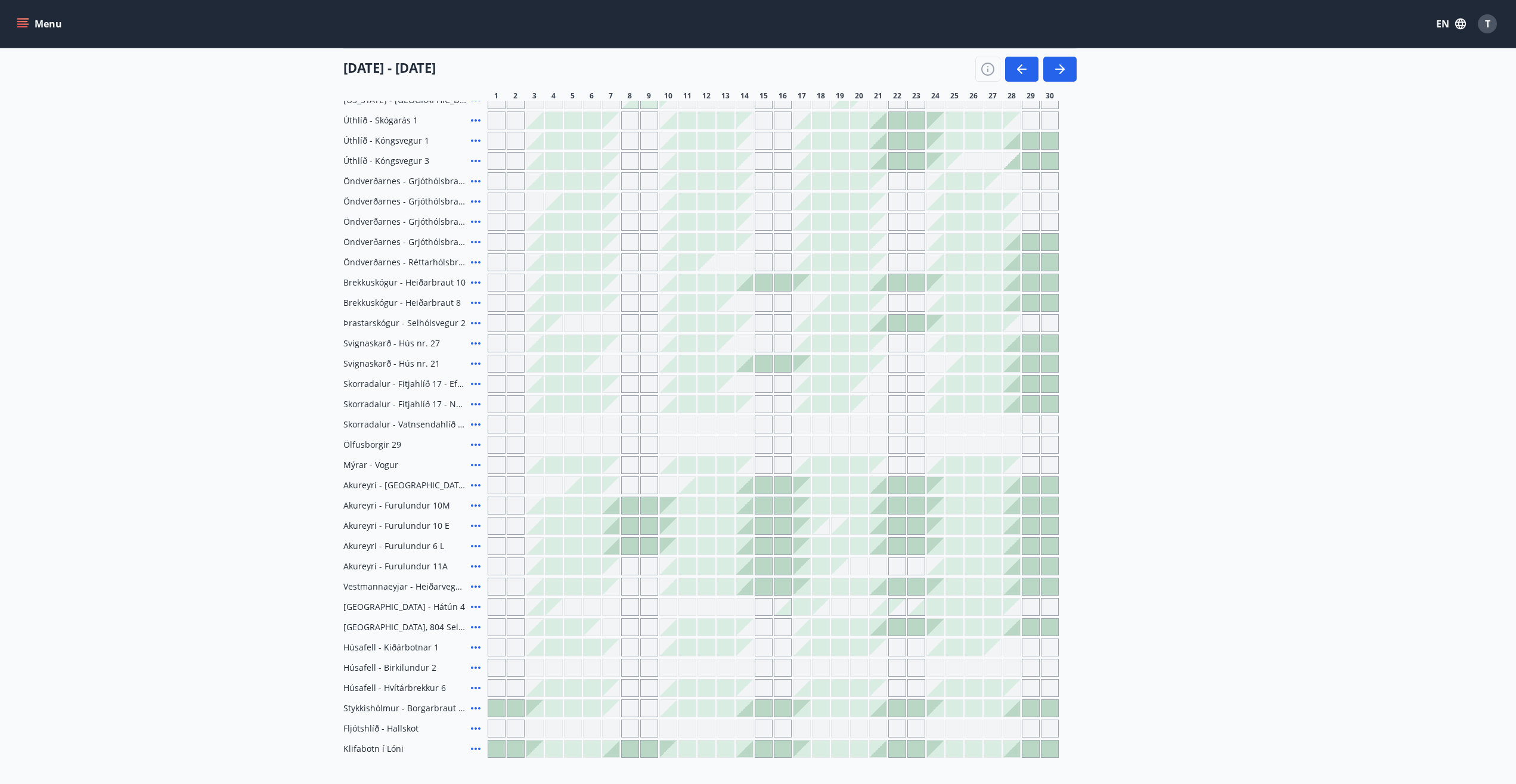
click at [474, 506] on icon at bounding box center [476, 506] width 14 height 14
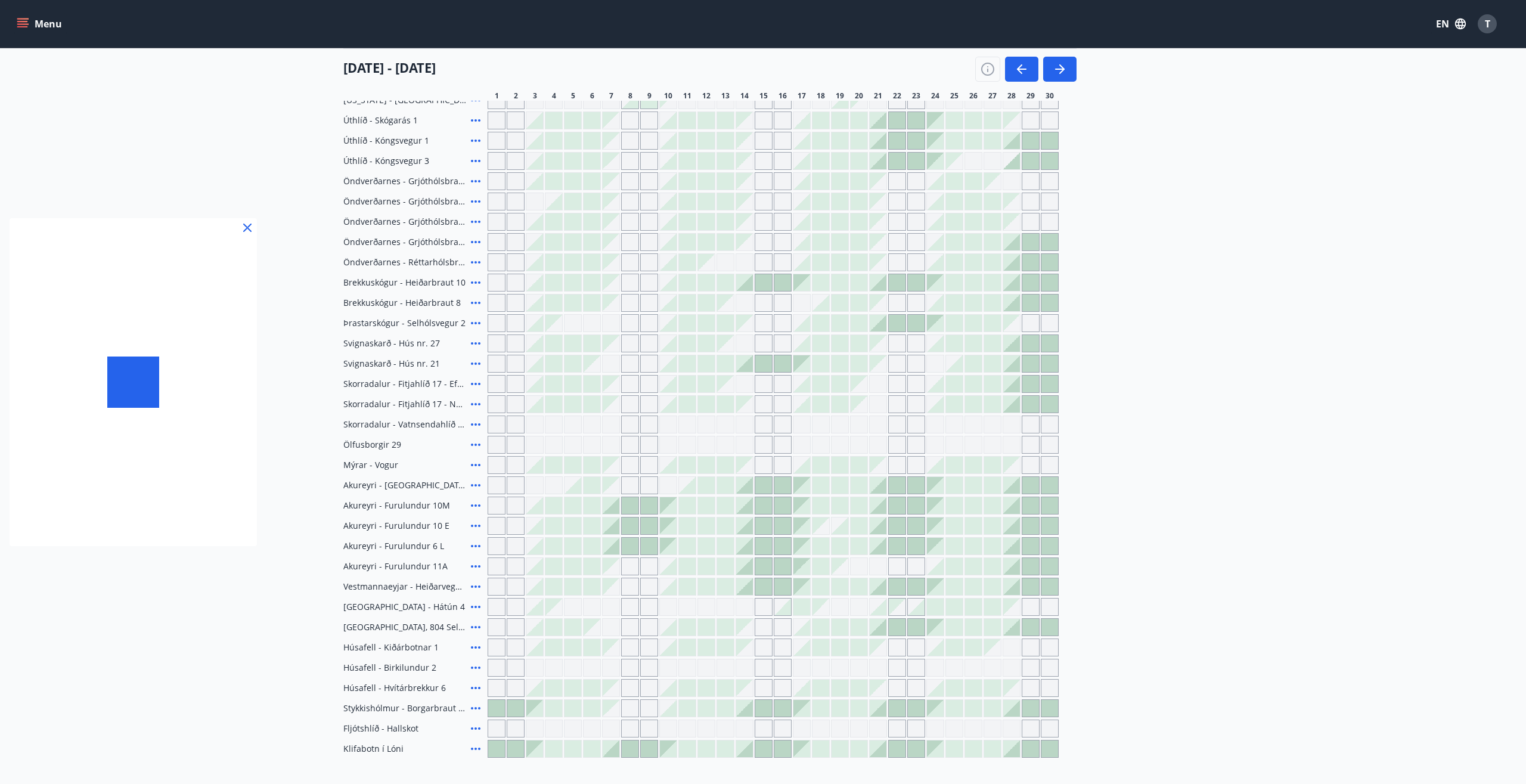
click at [397, 506] on div at bounding box center [763, 392] width 1526 height 784
click at [243, 226] on main "Overview calendar Area All Dates Date filter Sleeps +1 01 November - 30 Novembe…" at bounding box center [758, 319] width 1516 height 878
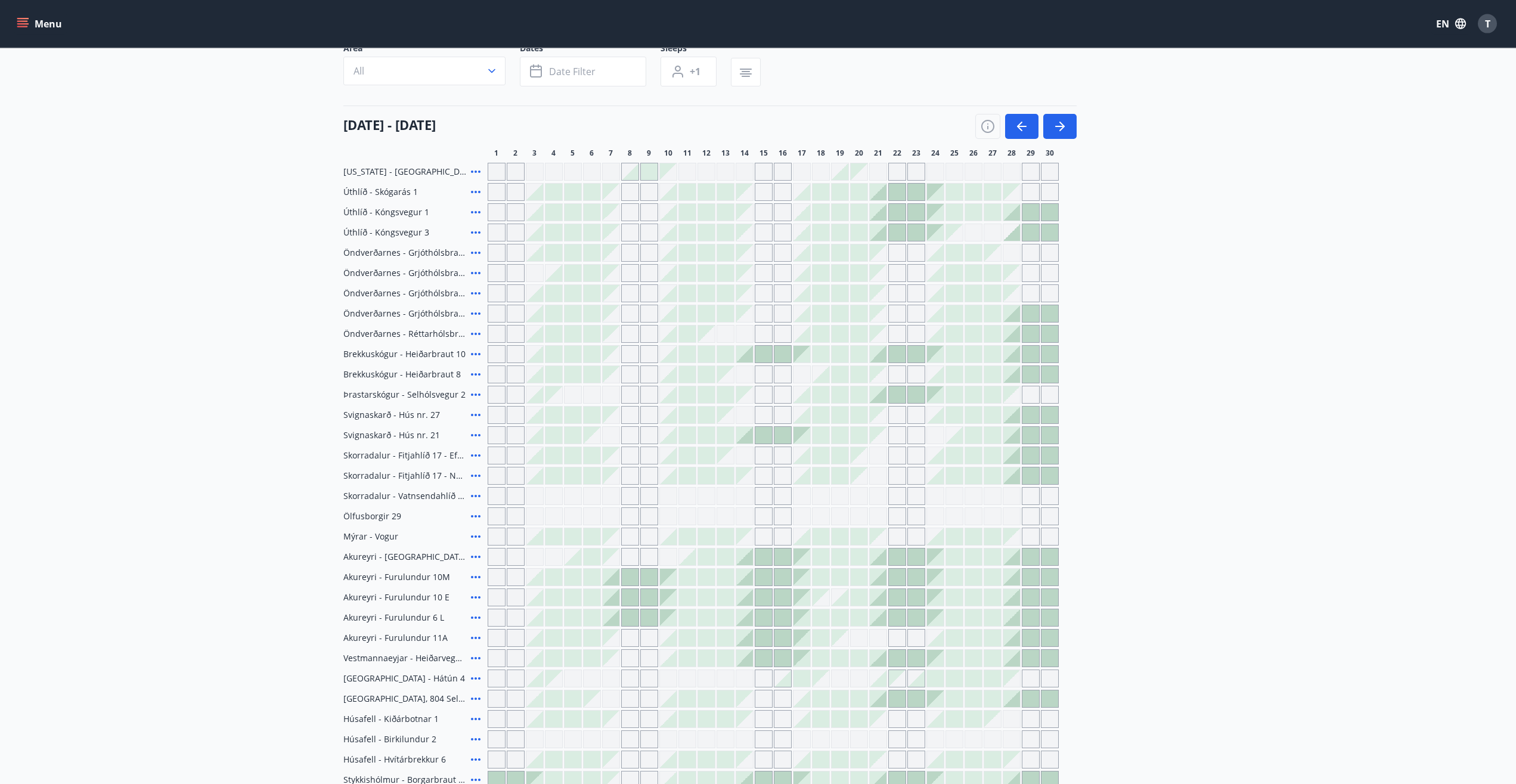
scroll to position [47, 0]
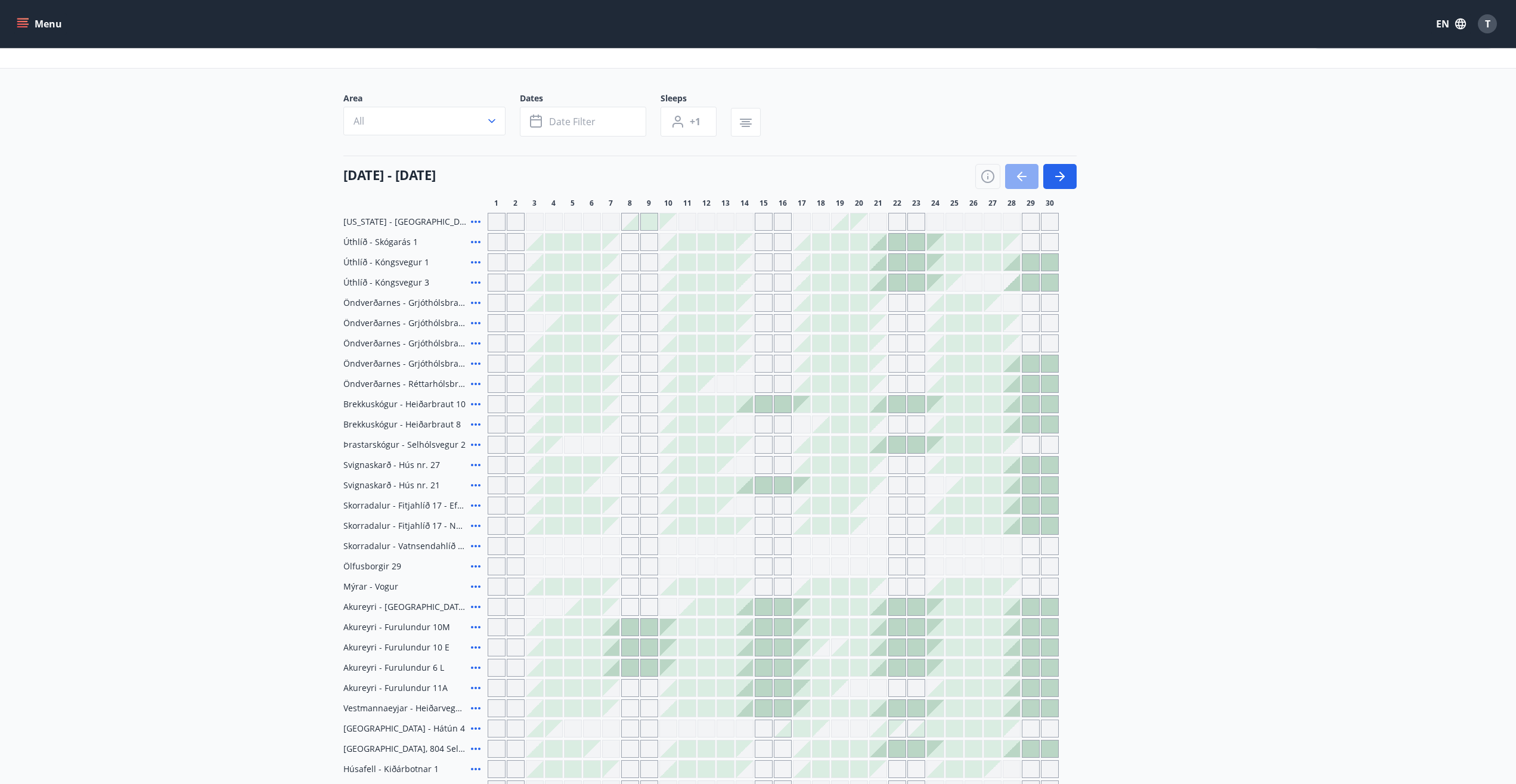
click at [1018, 177] on icon "button" at bounding box center [1020, 176] width 5 height 9
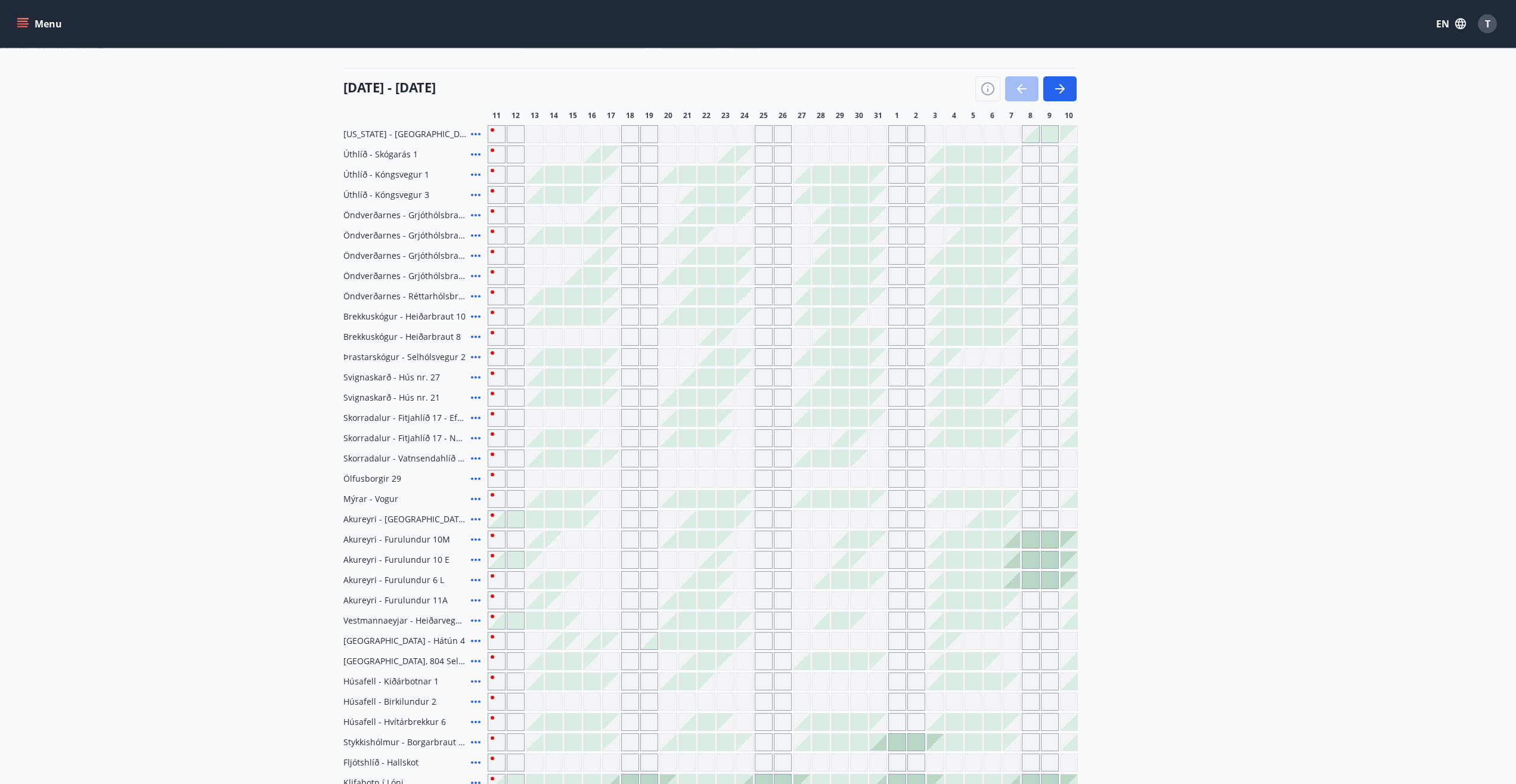
scroll to position [107, 0]
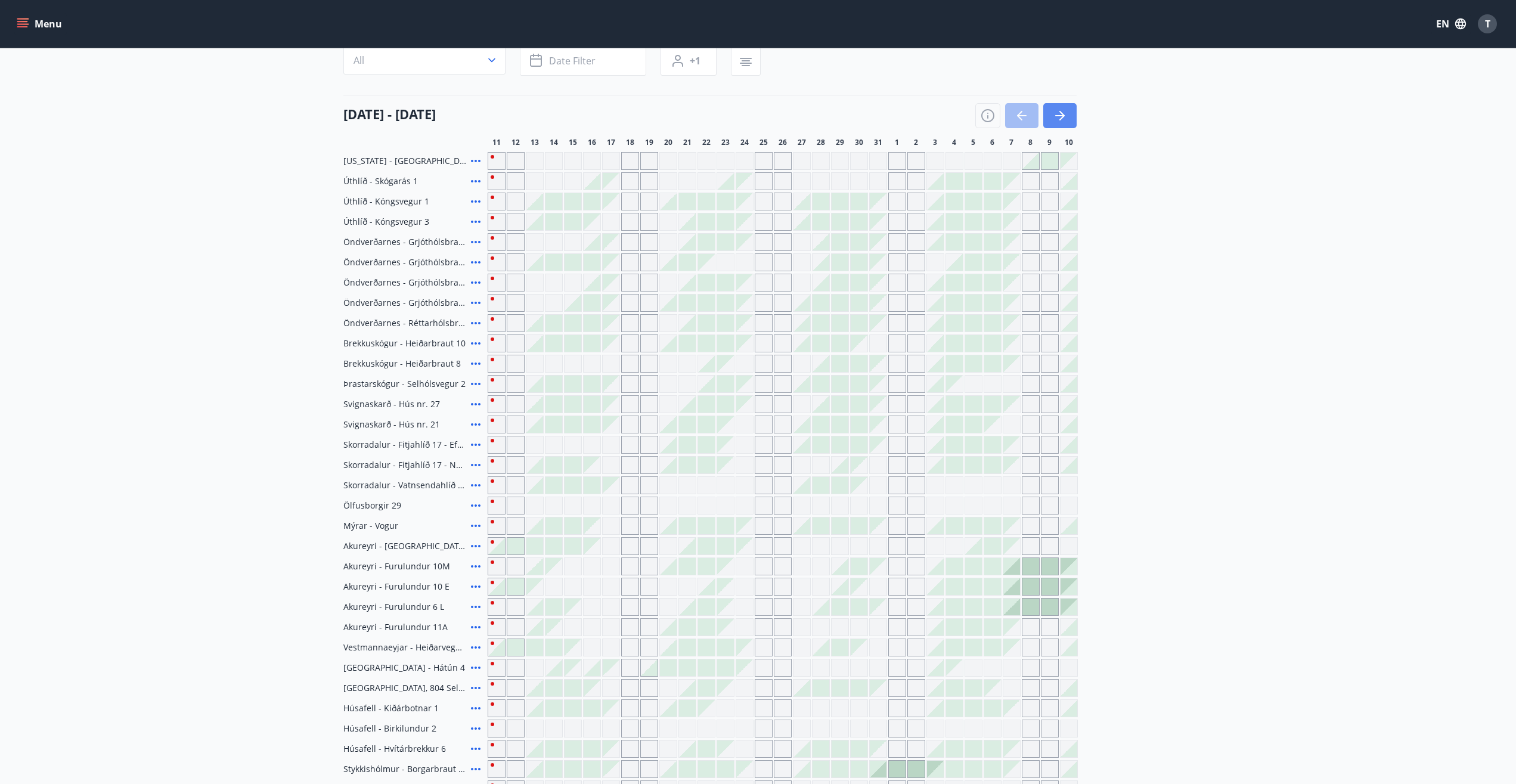
click at [1058, 118] on icon "button" at bounding box center [1060, 116] width 14 height 14
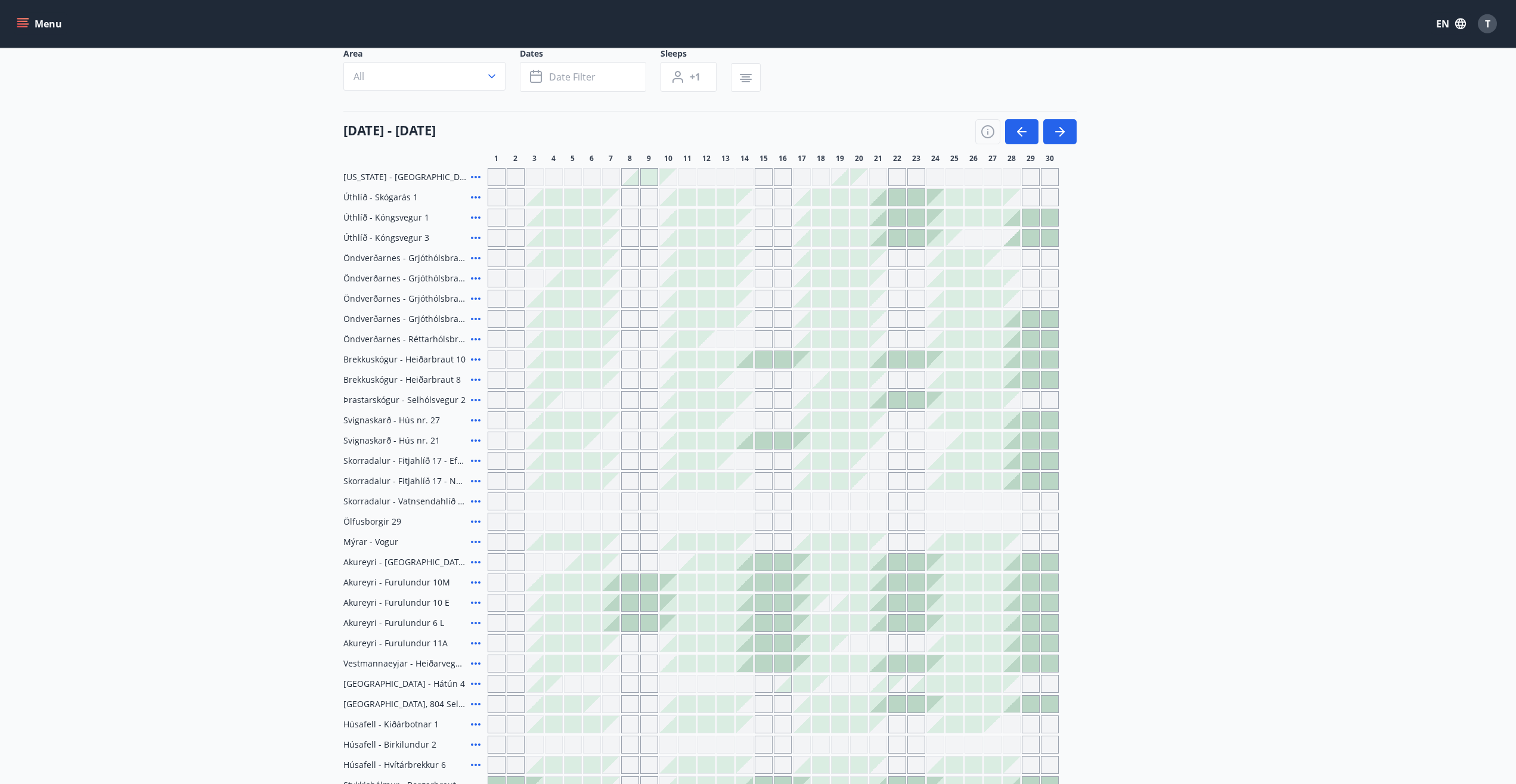
scroll to position [61, 0]
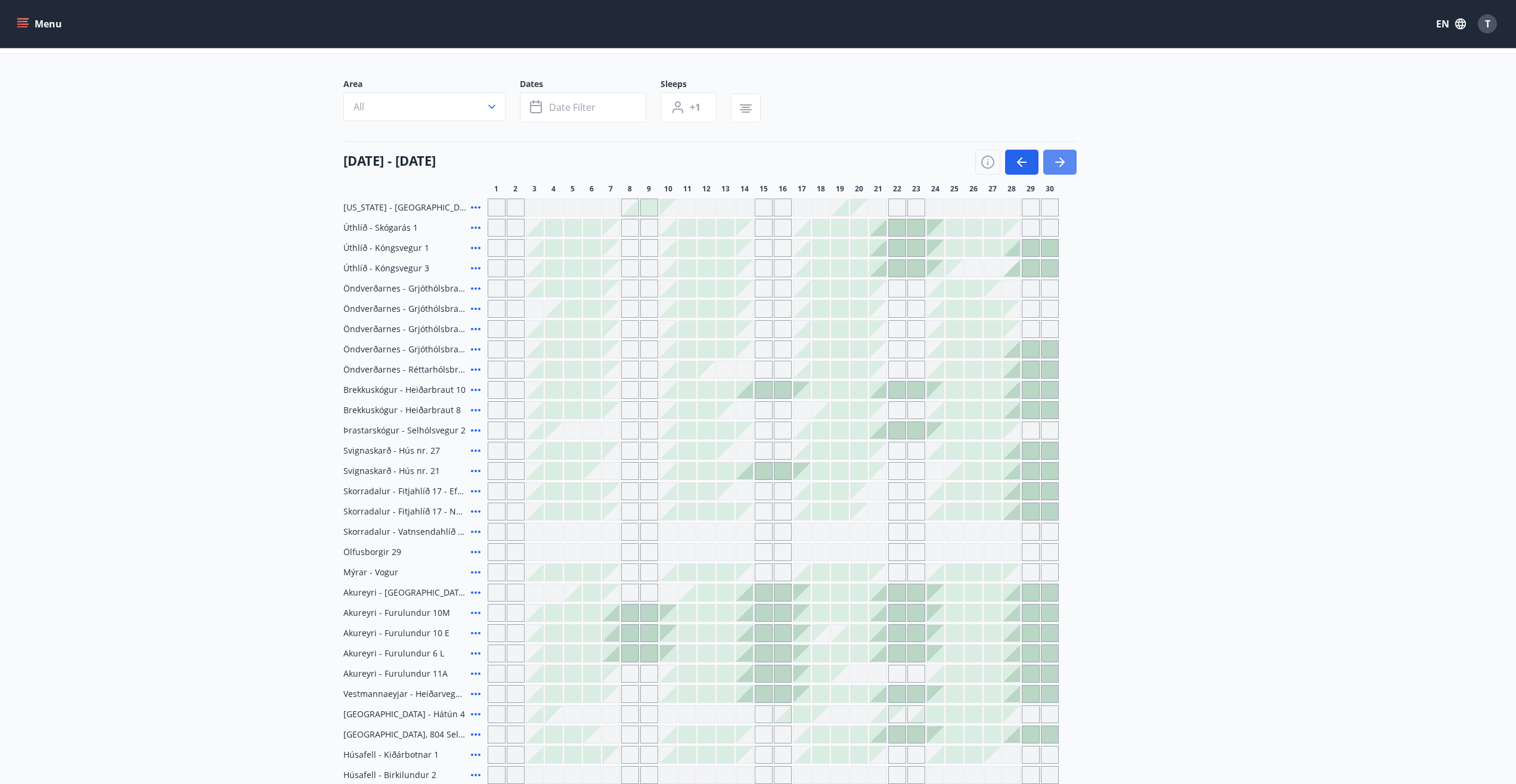
click at [1072, 162] on button "button" at bounding box center [1060, 162] width 34 height 25
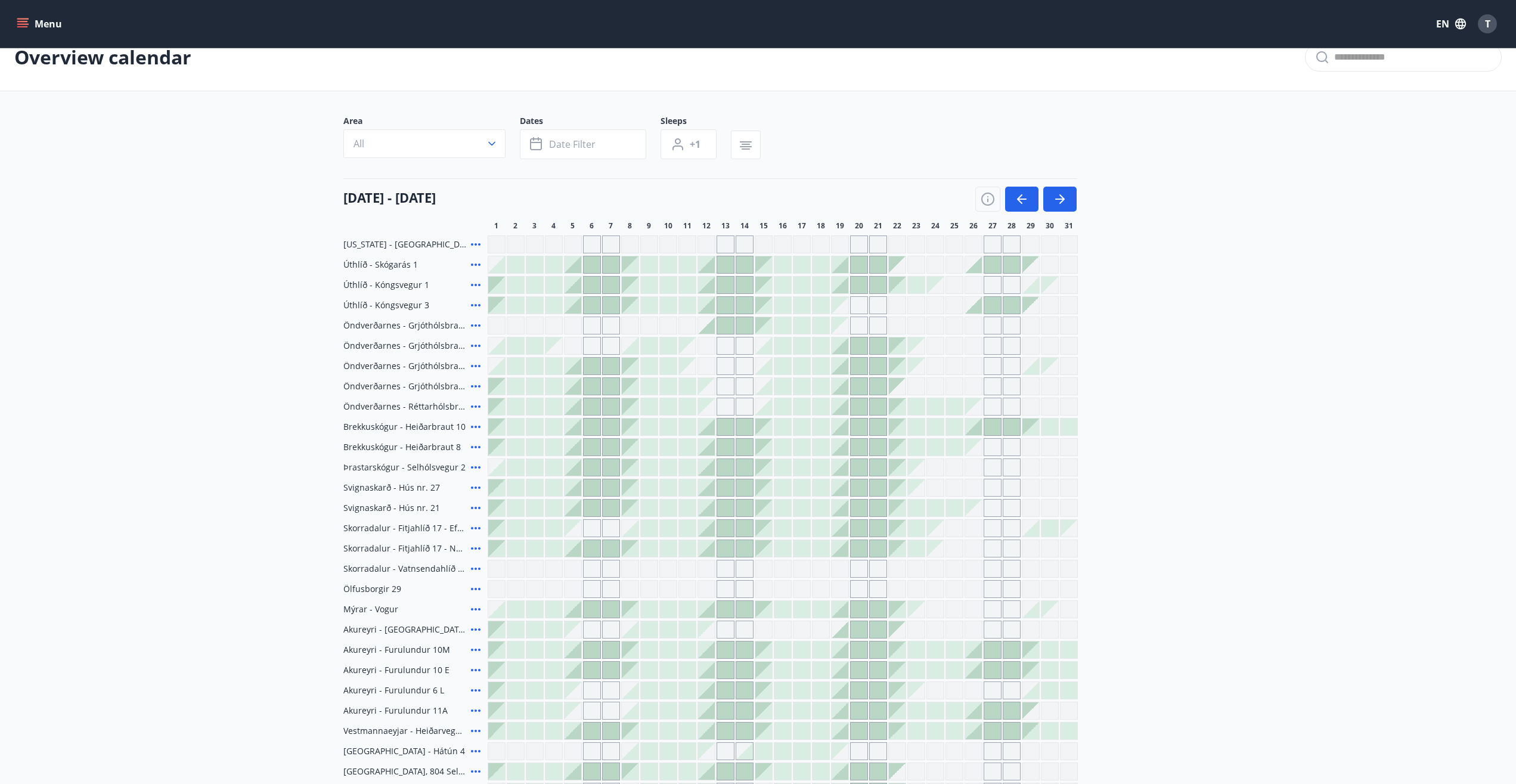
scroll to position [0, 0]
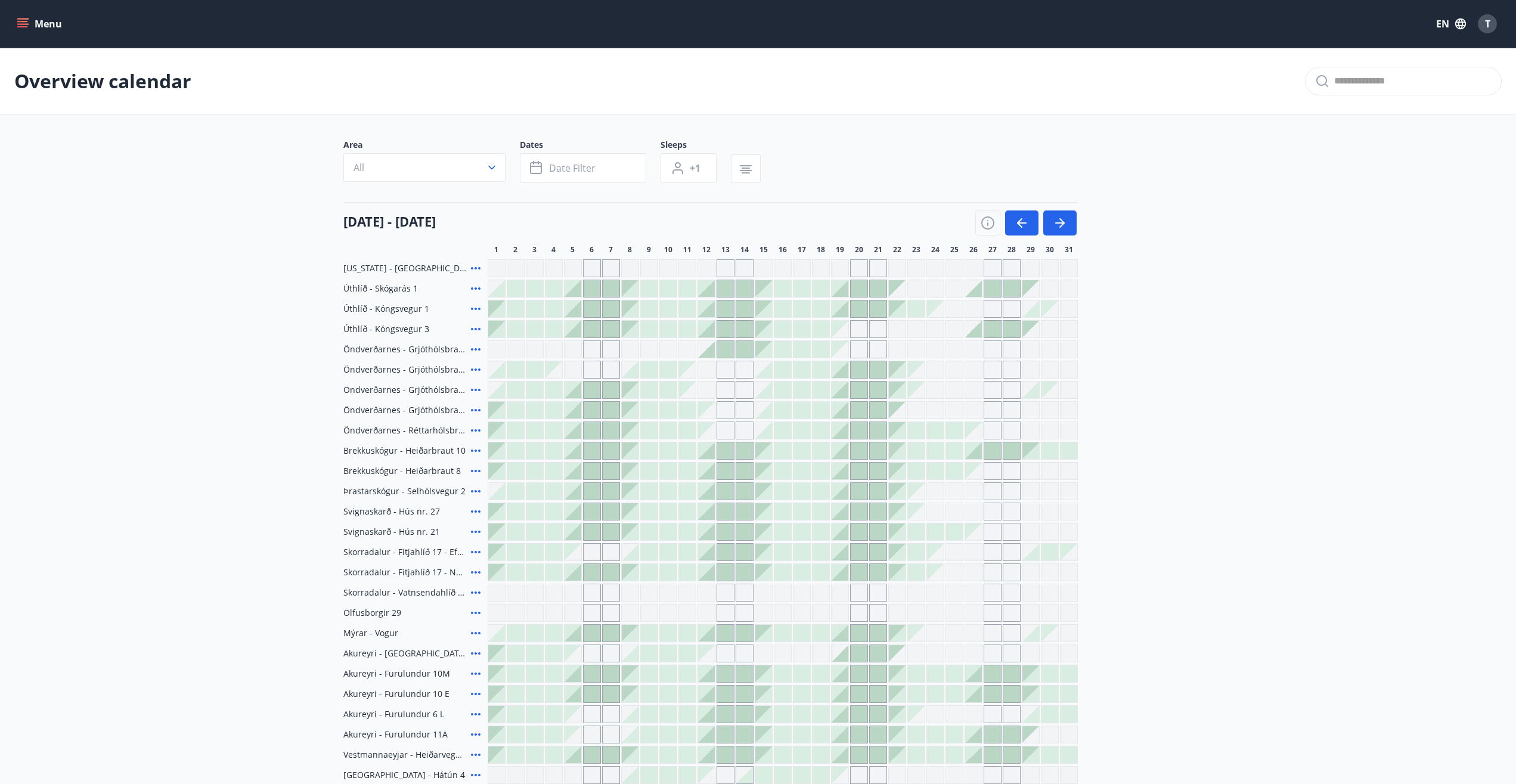
click at [22, 24] on icon "menu" at bounding box center [24, 24] width 13 height 1
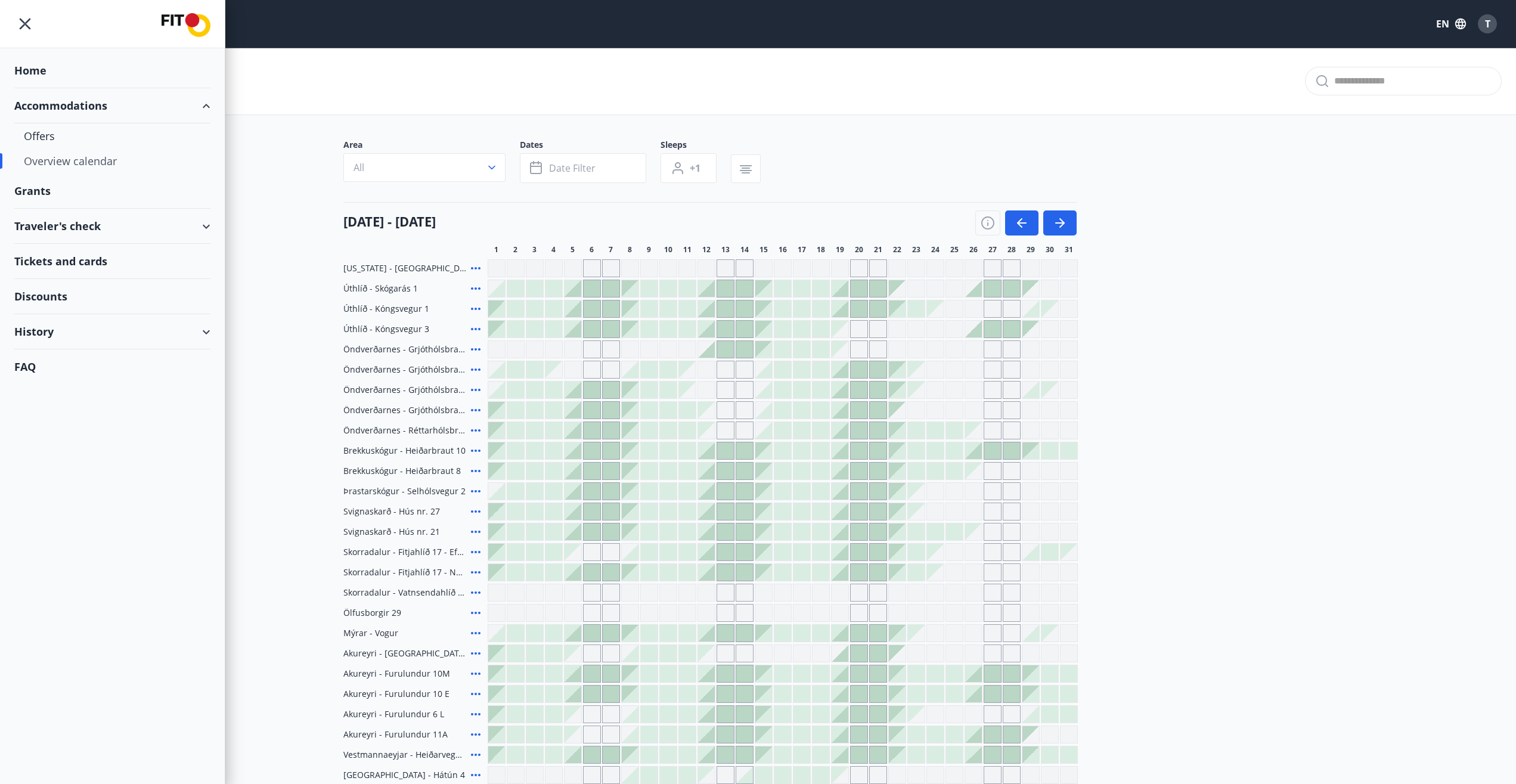
click at [57, 103] on div "Accommodations" at bounding box center [113, 105] width 196 height 35
click at [27, 69] on div "Home" at bounding box center [113, 70] width 196 height 35
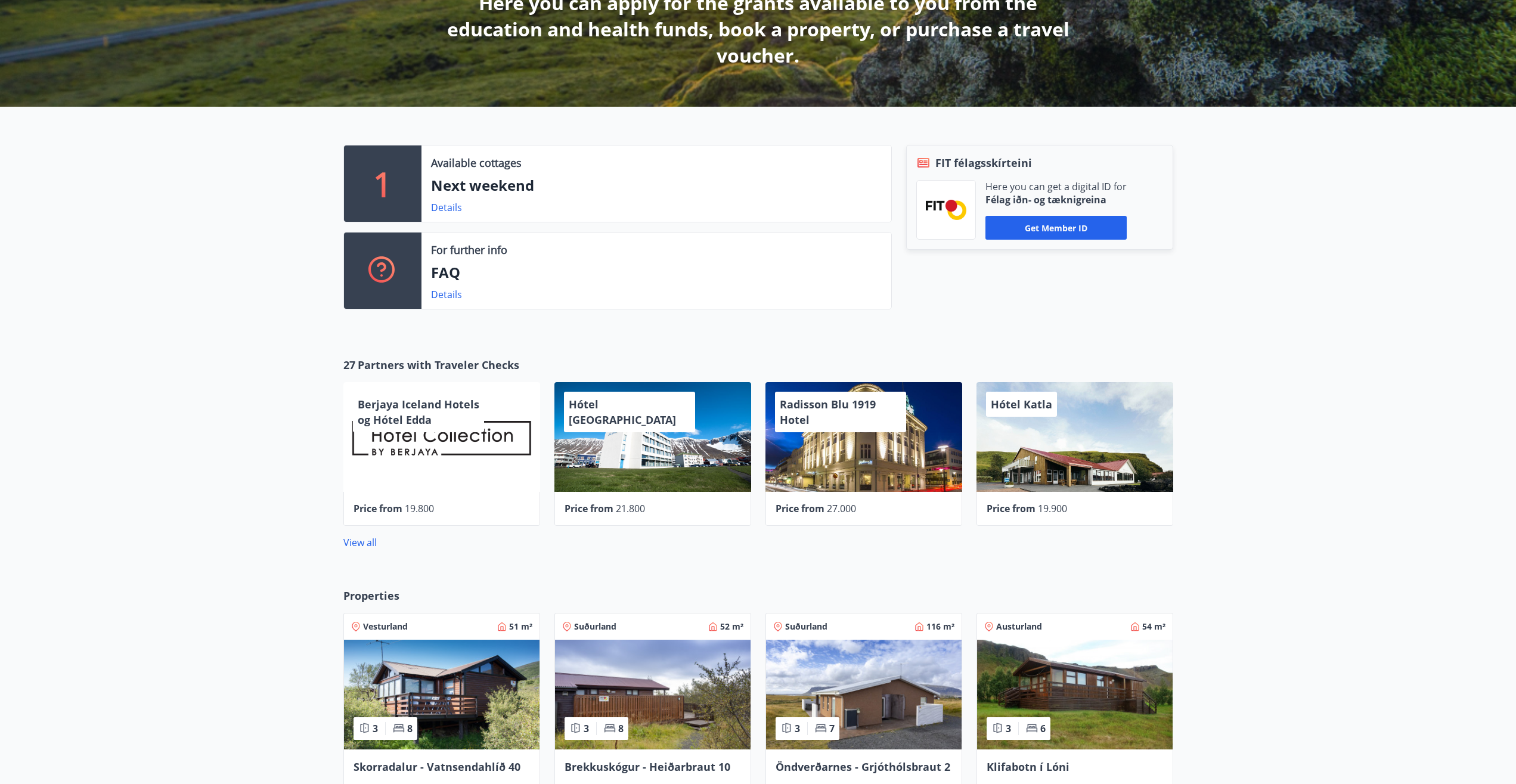
scroll to position [304, 0]
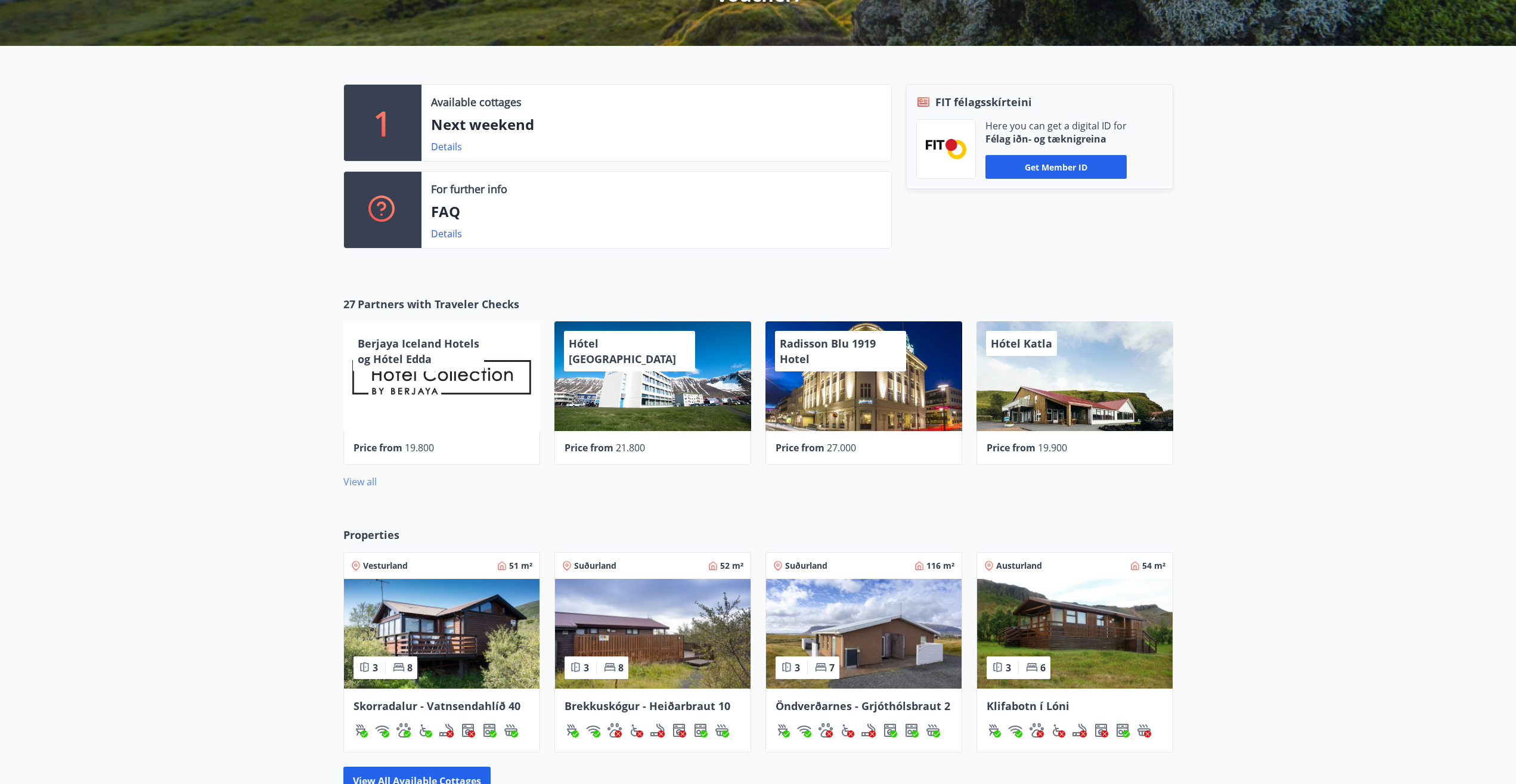
click at [357, 481] on link "View all" at bounding box center [360, 482] width 34 height 13
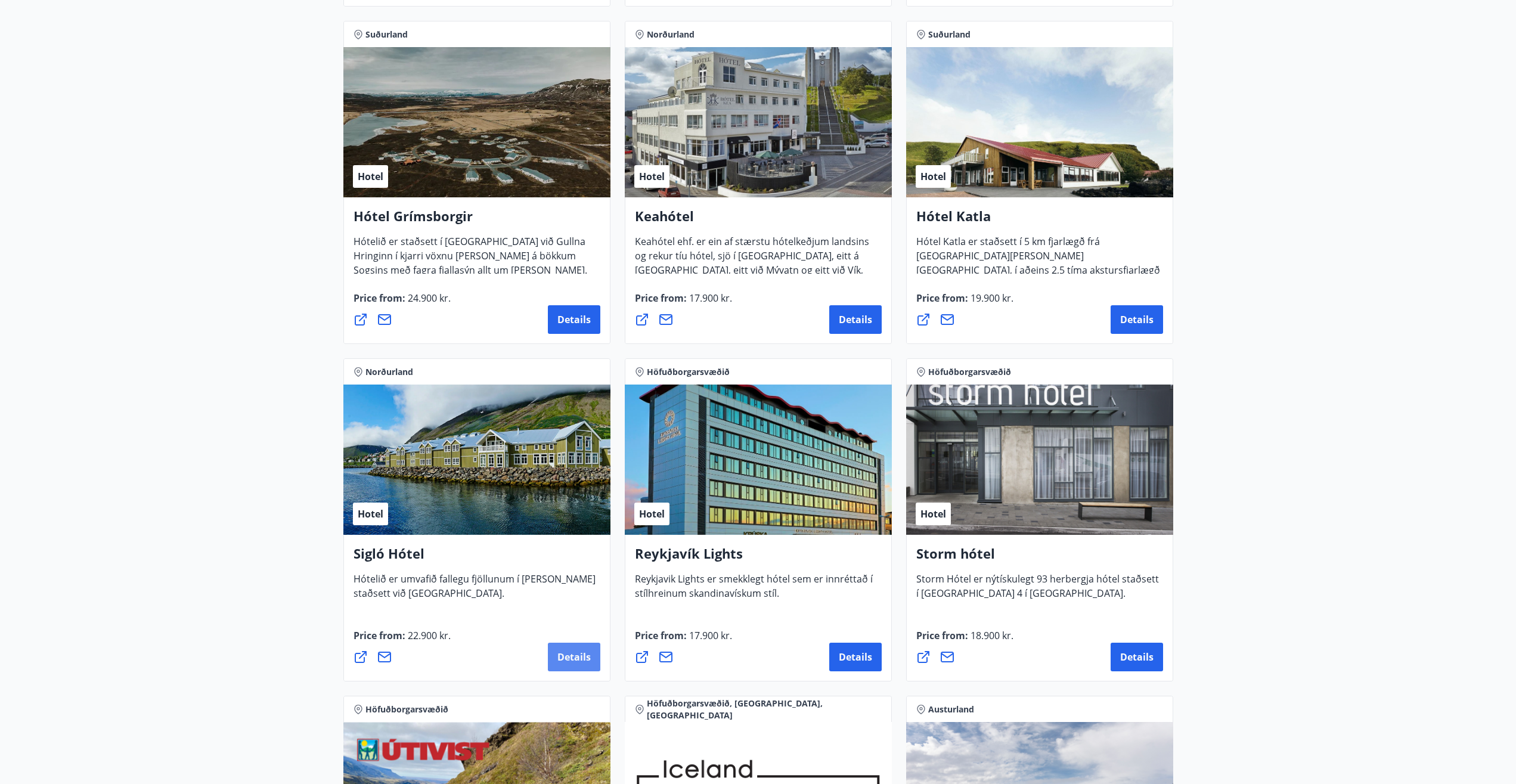
scroll to position [546, 0]
click at [581, 658] on span "Details" at bounding box center [574, 658] width 34 height 13
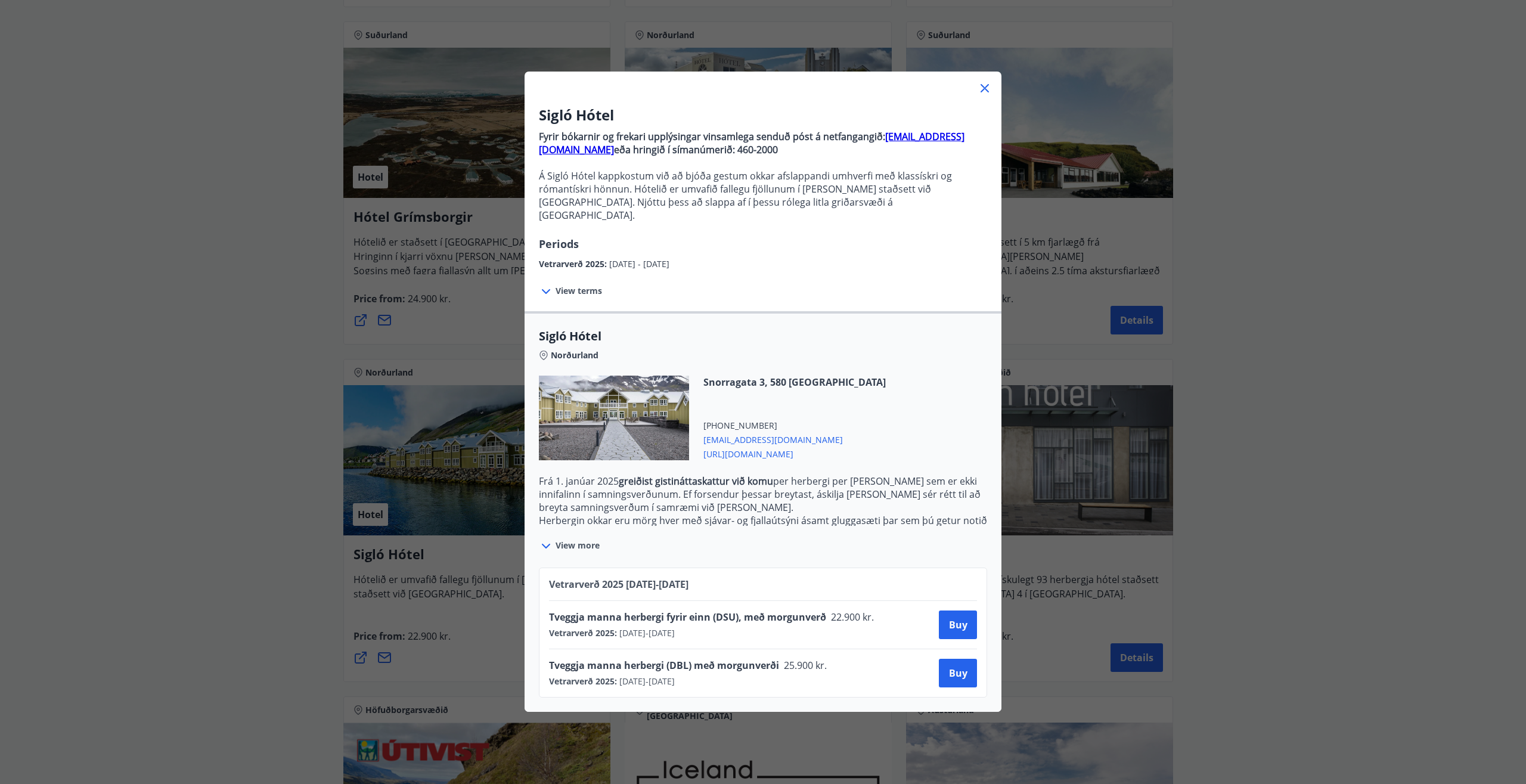
click at [982, 91] on icon at bounding box center [985, 88] width 14 height 14
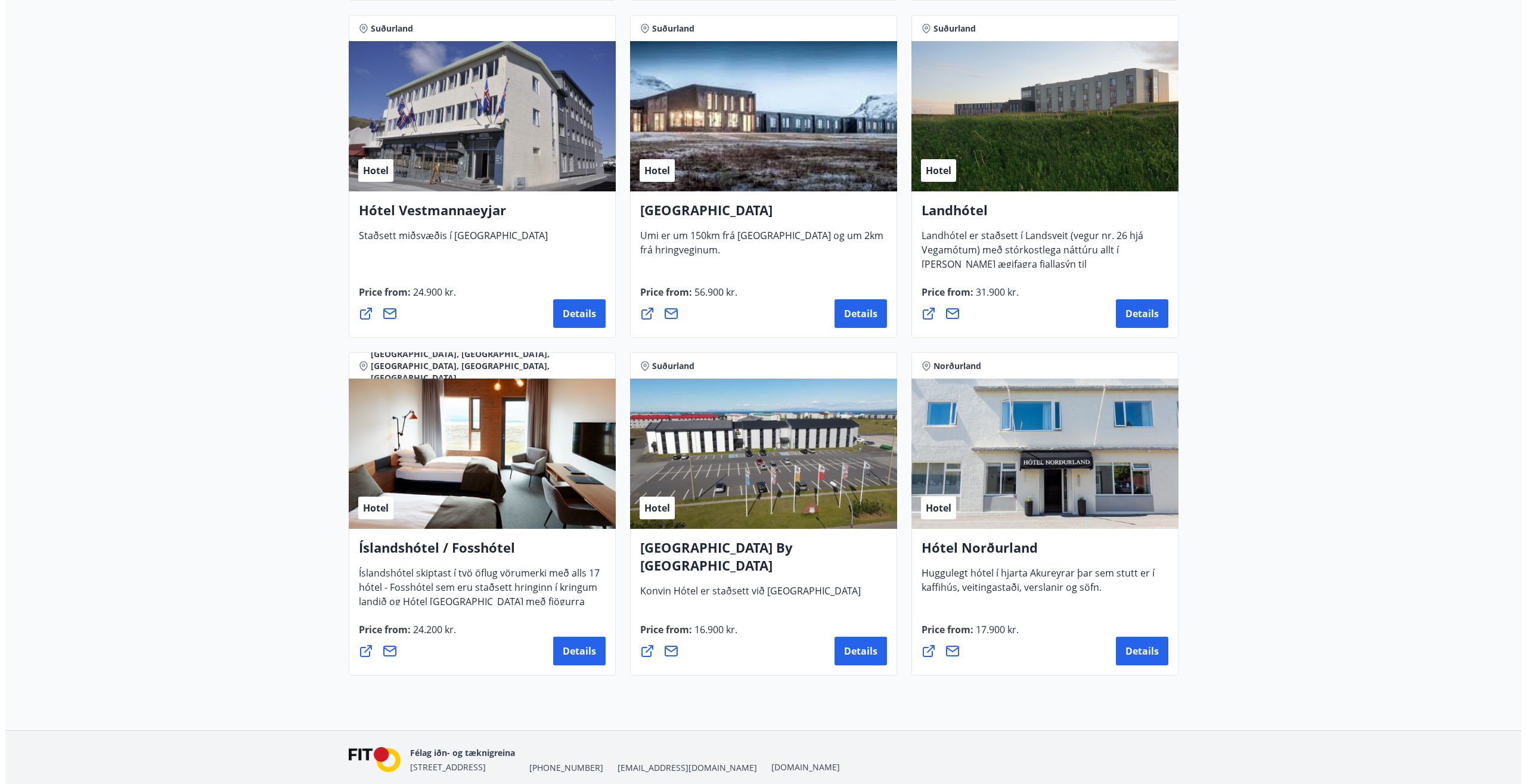
scroll to position [2502, 0]
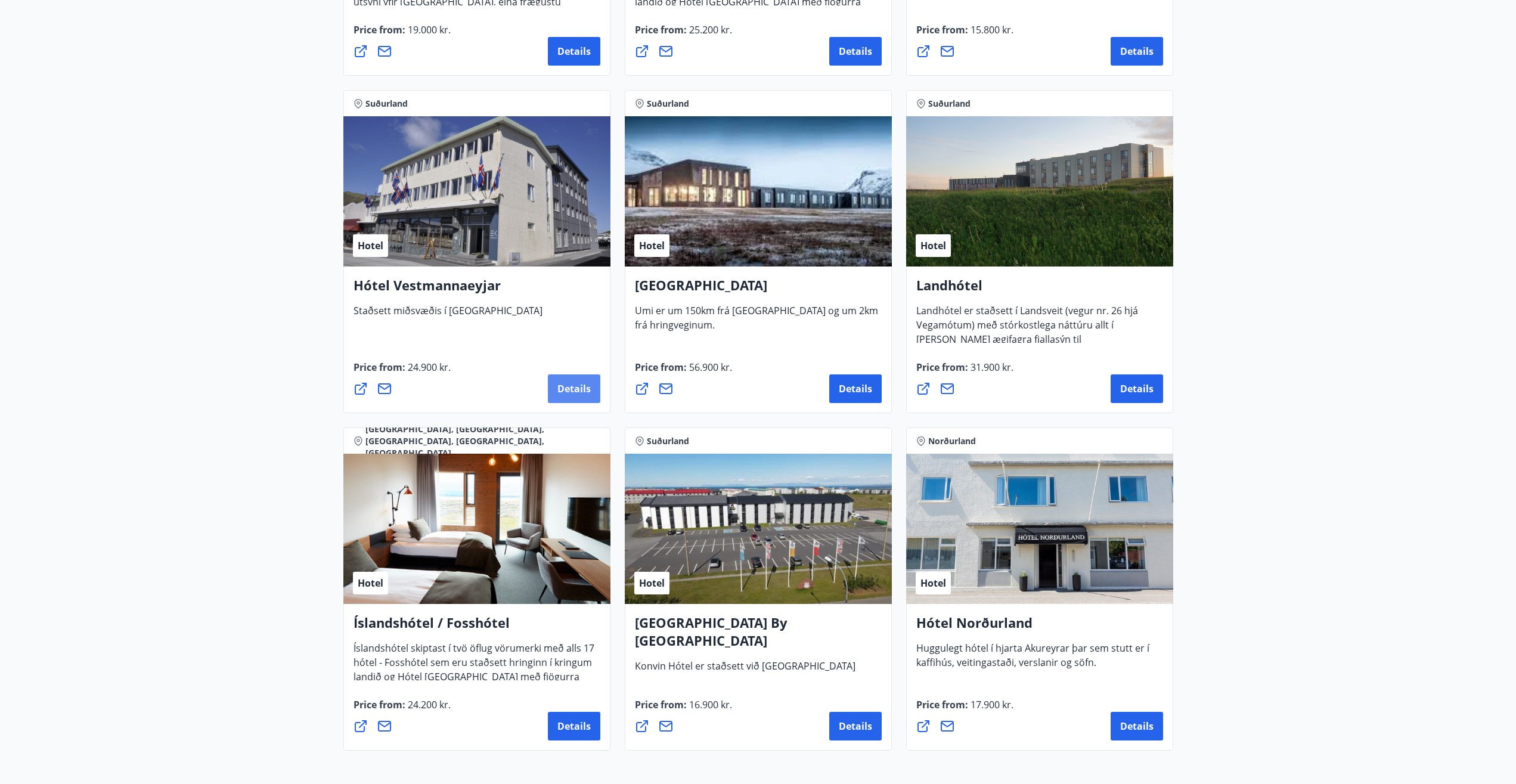
click at [574, 390] on span "Details" at bounding box center [574, 389] width 34 height 13
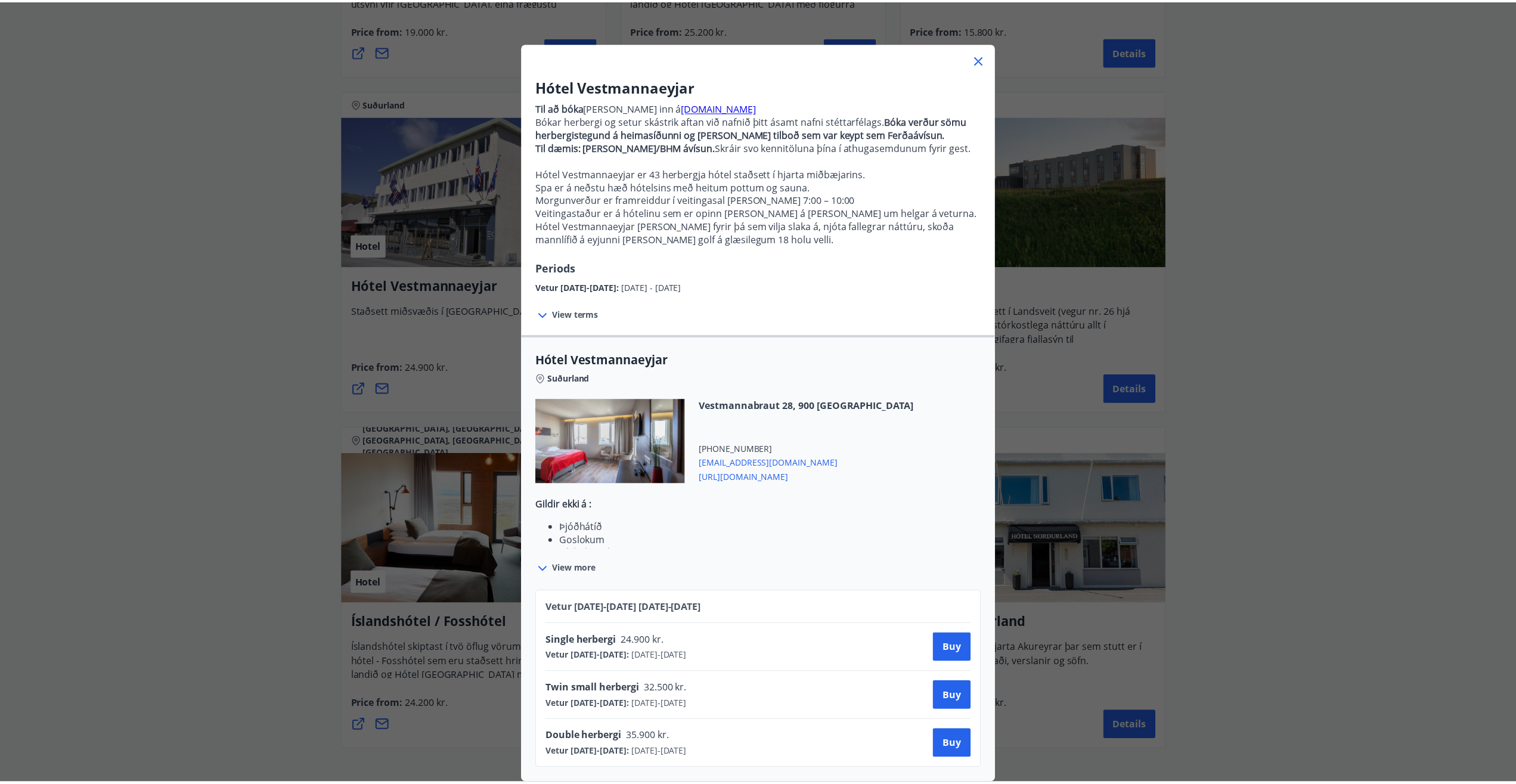
scroll to position [39, 0]
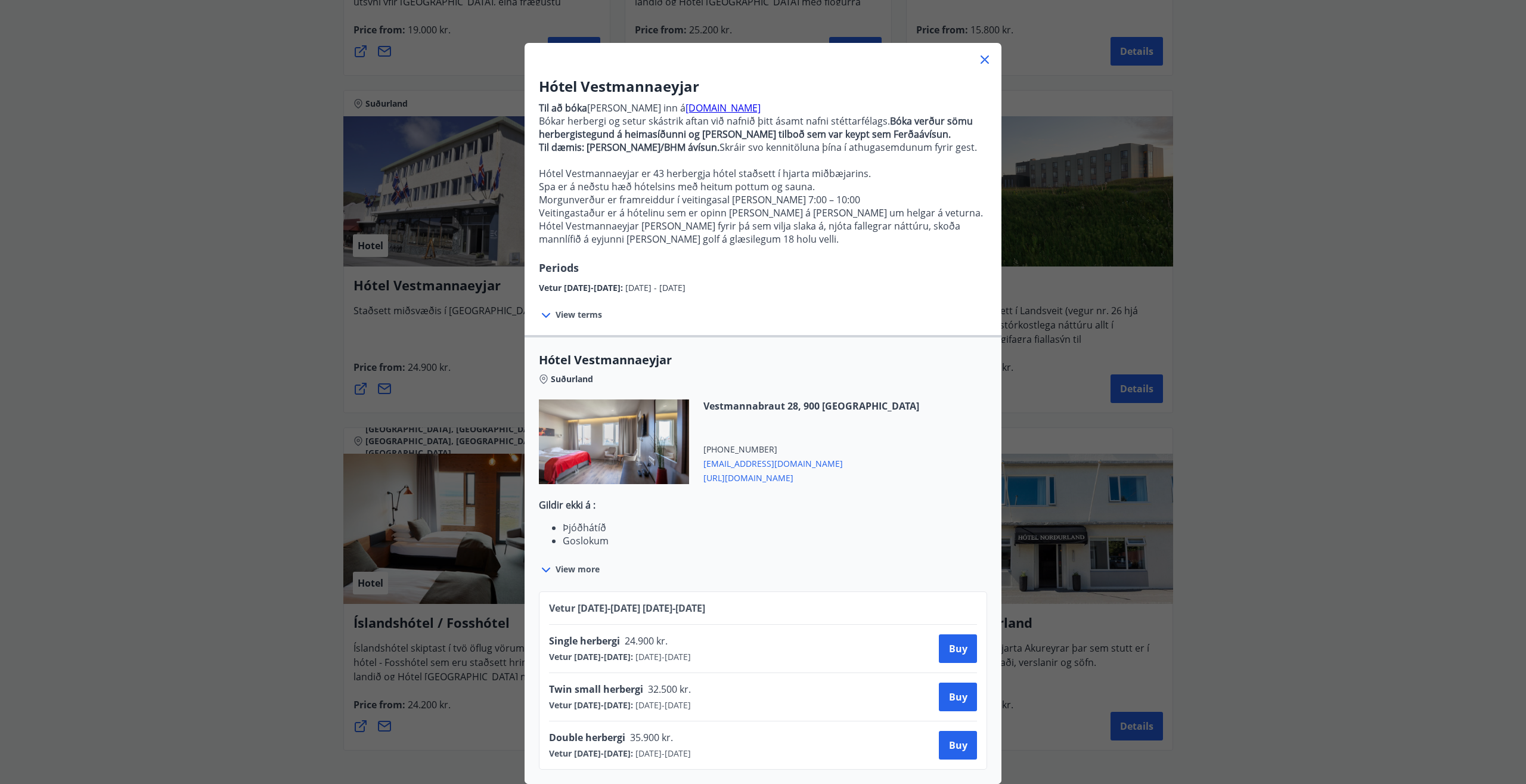
click at [980, 53] on icon at bounding box center [985, 60] width 14 height 14
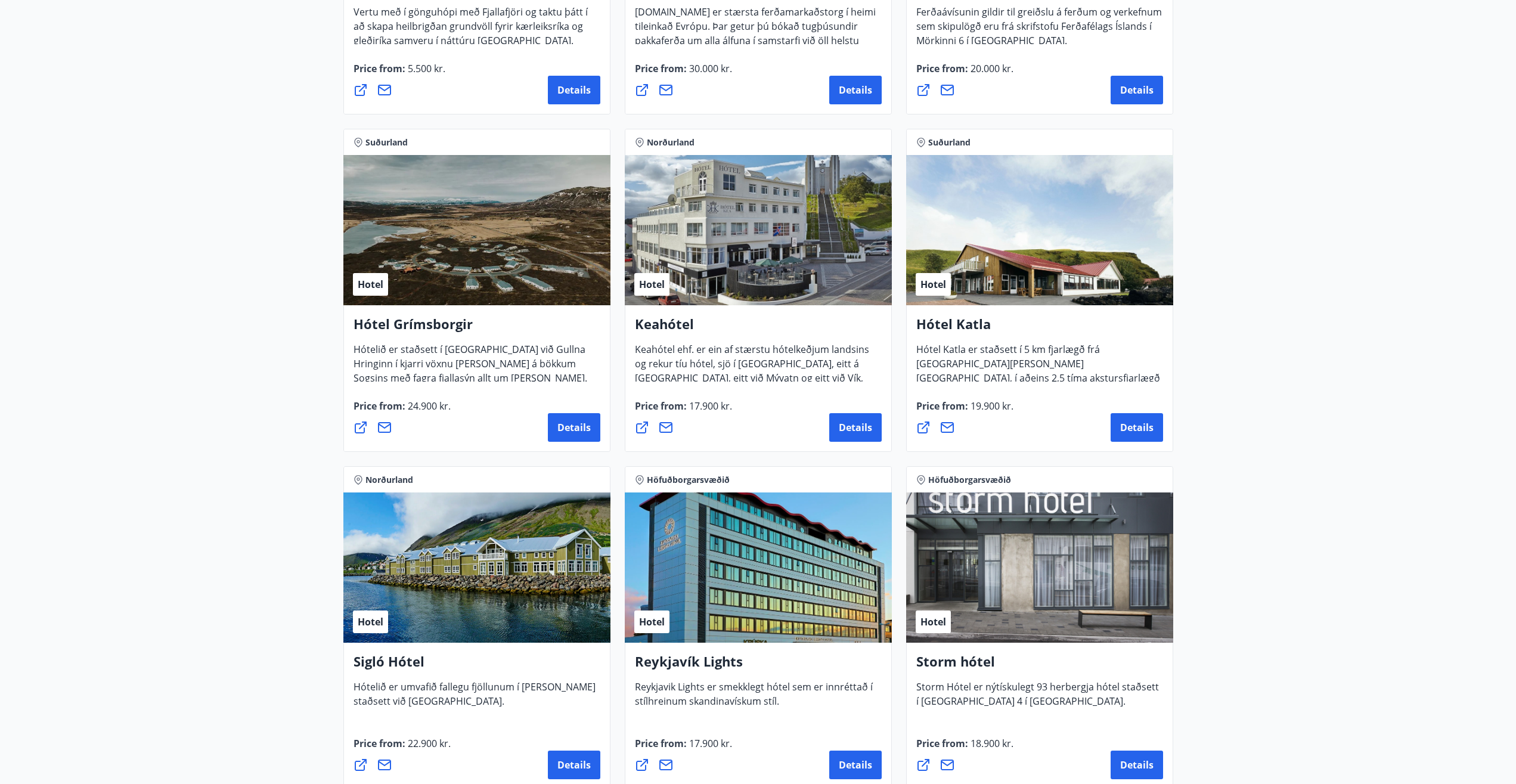
scroll to position [486, 0]
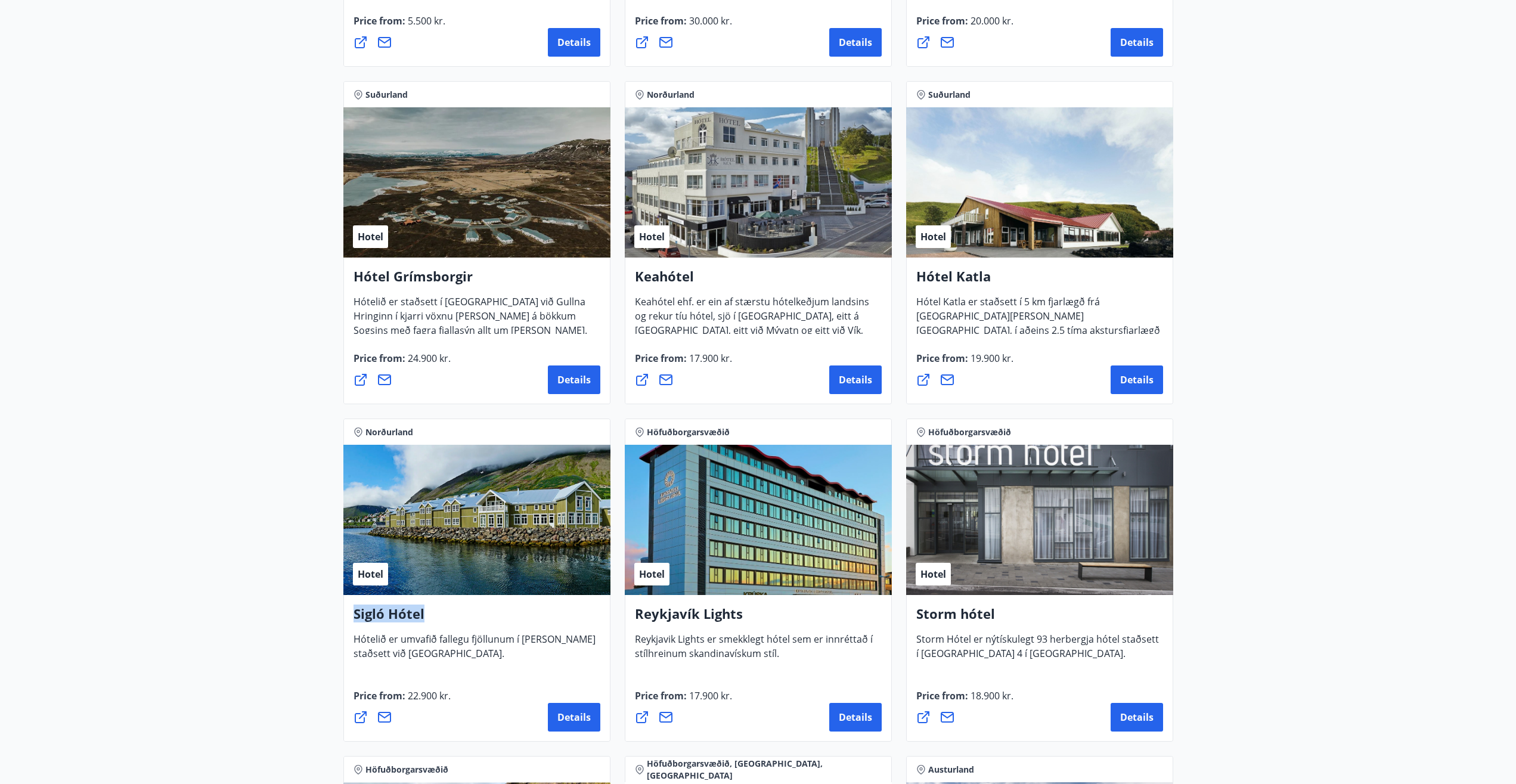
drag, startPoint x: 422, startPoint y: 610, endPoint x: 346, endPoint y: 608, distance: 76.0
click at [353, 608] on div "Sigló Hótel Hótelið er umvafið fallegu fjöllunum í kring og staðsett við smábát…" at bounding box center [477, 632] width 247 height 56
copy h4 "Sigló Hótel"
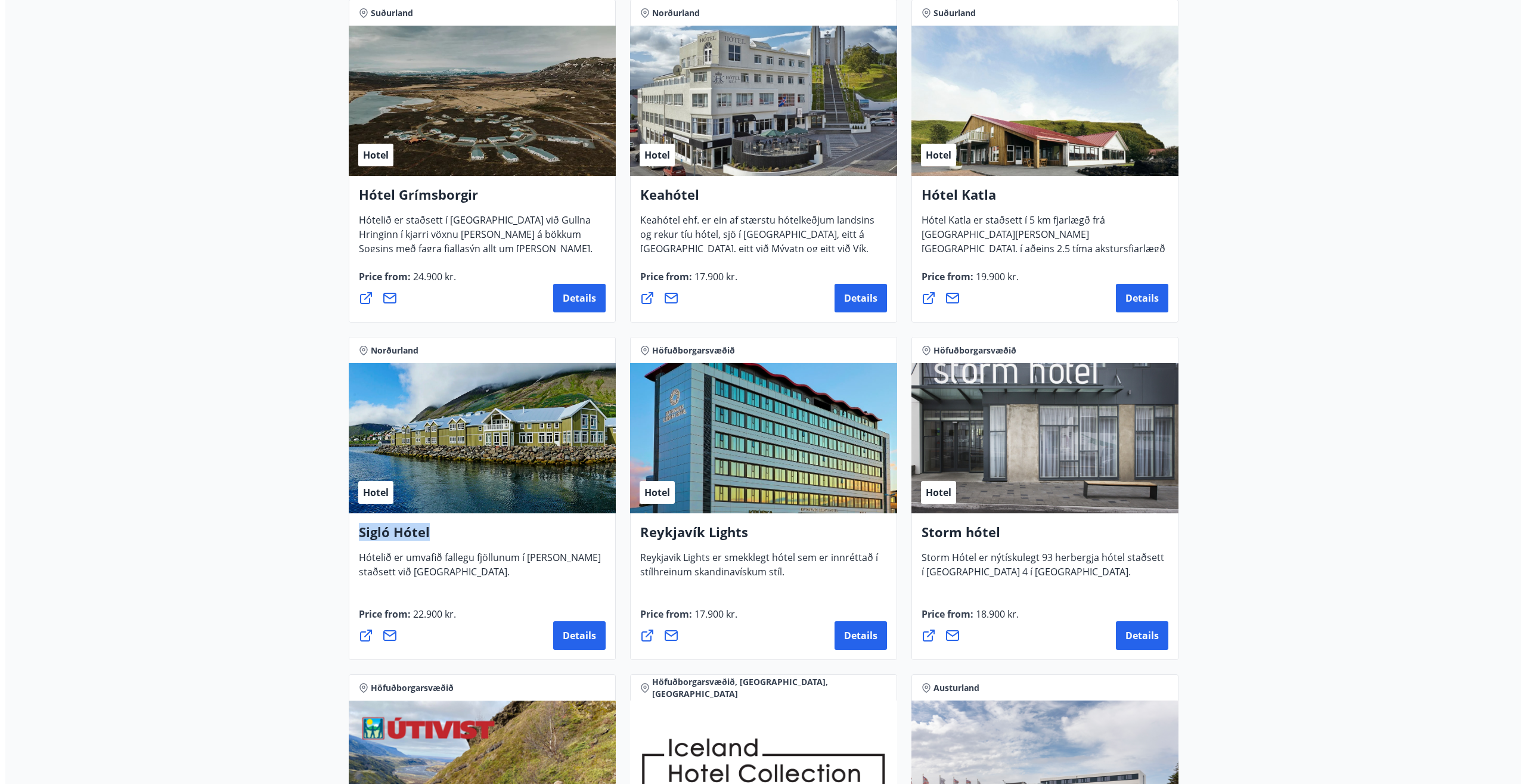
scroll to position [608, 0]
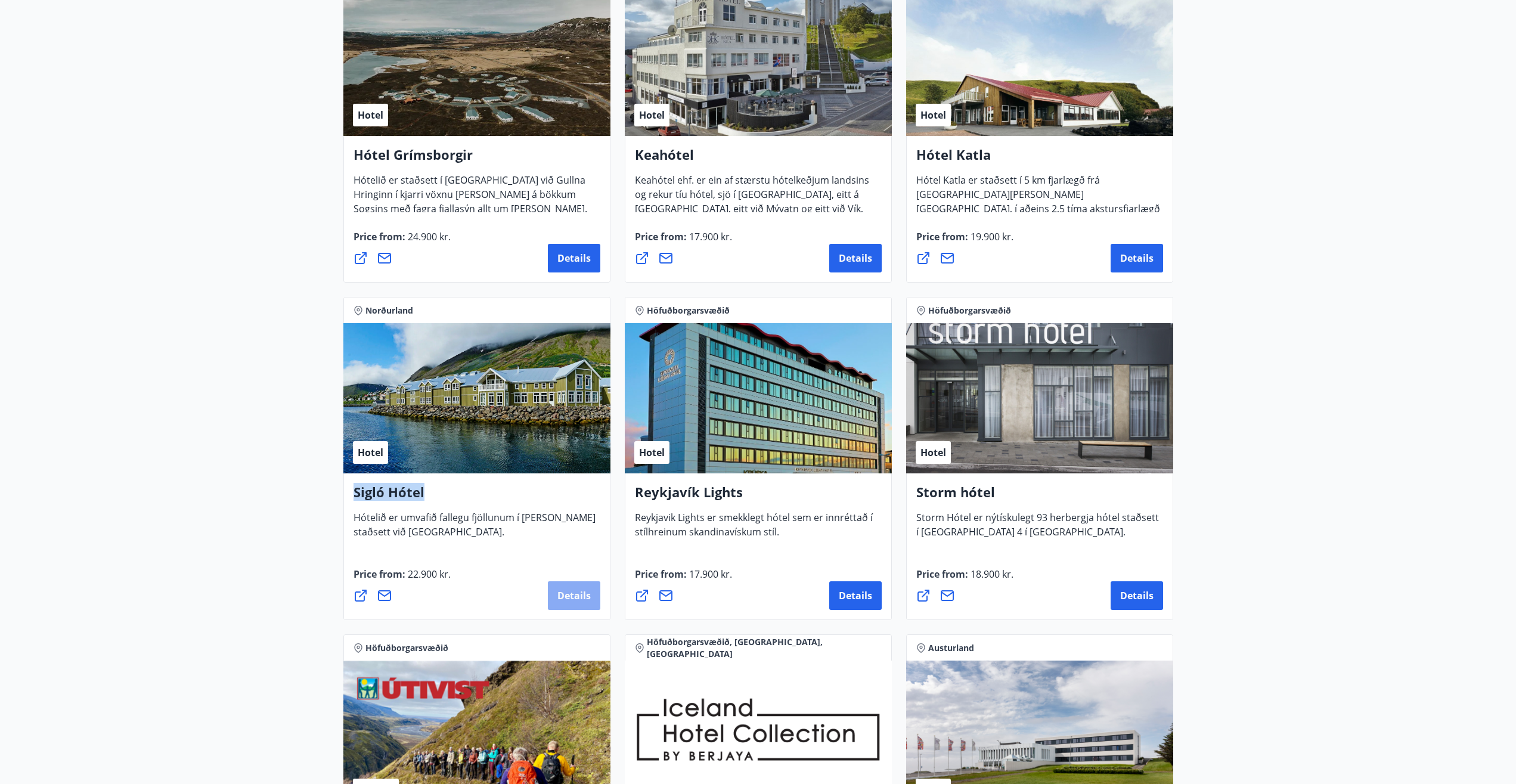
click at [575, 602] on button "Details" at bounding box center [574, 595] width 53 height 28
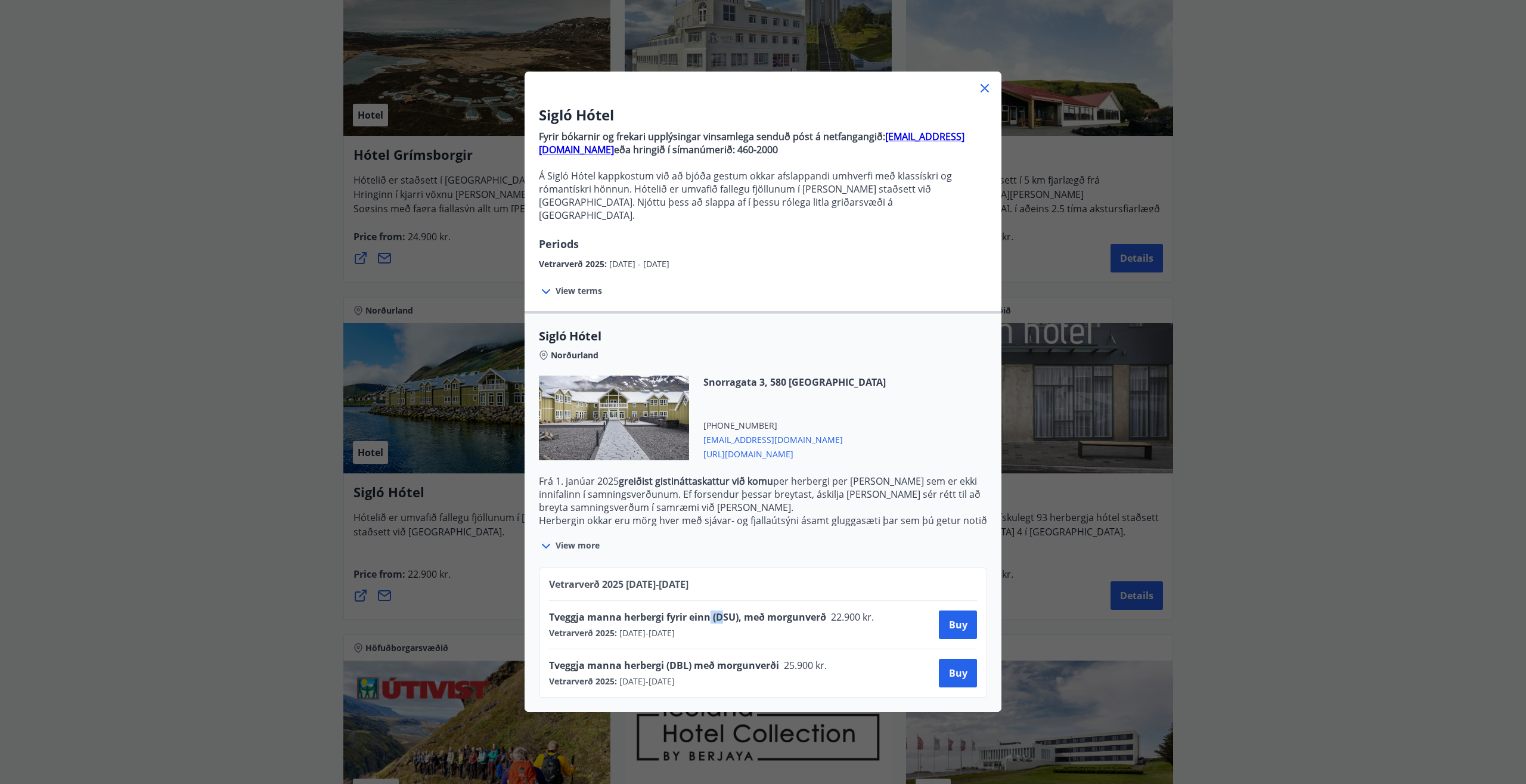
drag, startPoint x: 704, startPoint y: 602, endPoint x: 733, endPoint y: 599, distance: 29.2
click at [722, 610] on span "Tveggja manna herbergi fyrir einn (DSU), með morgunverð" at bounding box center [687, 617] width 277 height 13
drag, startPoint x: 806, startPoint y: 606, endPoint x: 825, endPoint y: 606, distance: 19.0
click at [825, 610] on div "Tveggja manna herbergi fyrir einn (DSU), með morgunverð 22.900 kr." at bounding box center [715, 618] width 332 height 16
click at [812, 629] on div "Tveggja manna herbergi fyrir einn (DSU), með morgunverð 22.900 kr. Vetrarverð 2…" at bounding box center [763, 625] width 428 height 47
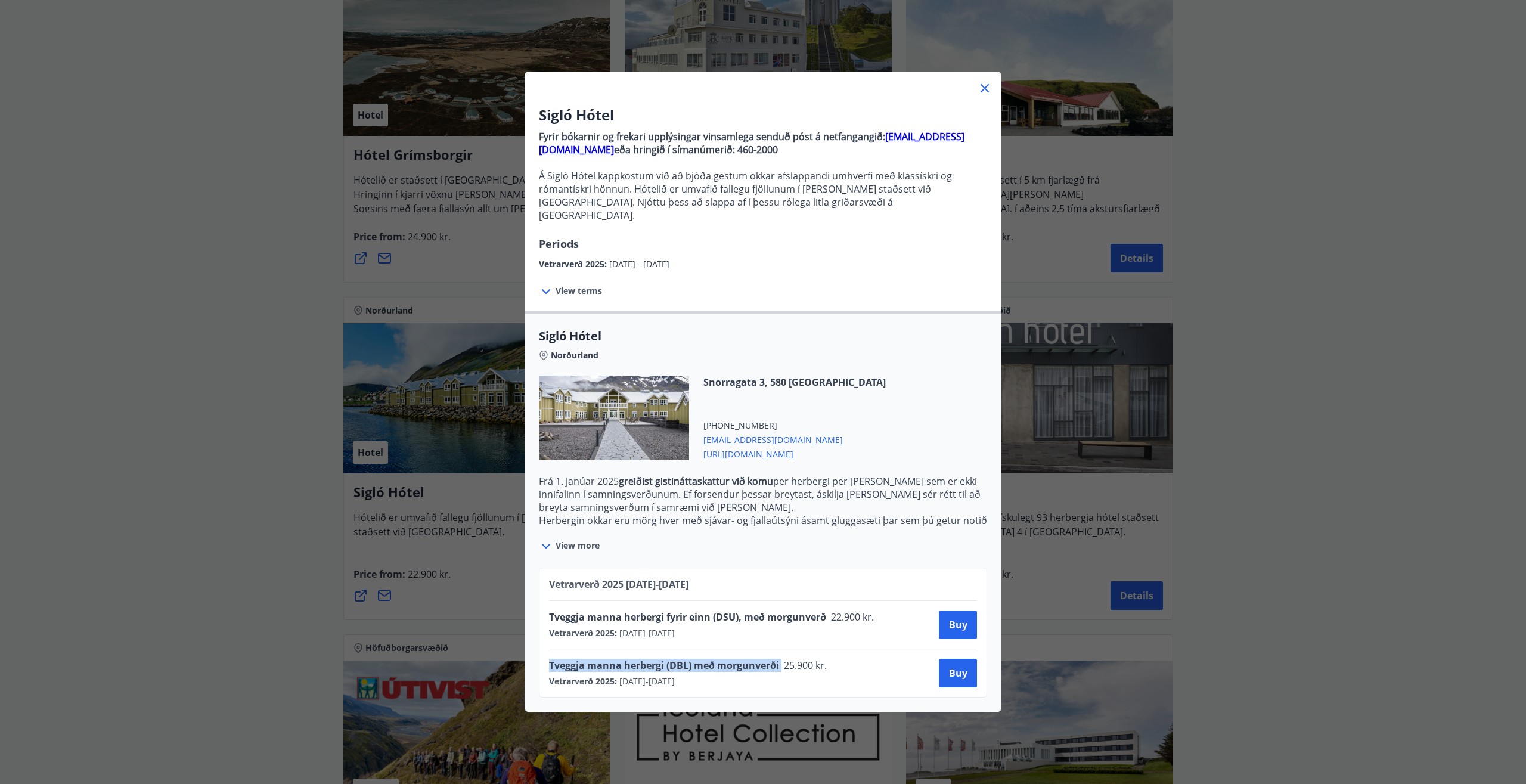
drag, startPoint x: 774, startPoint y: 648, endPoint x: 544, endPoint y: 658, distance: 230.2
click at [540, 660] on div "Vetrarverð 2025 01.10.25 - 21.12.25 Tveggja manna herbergi fyrir einn (DSU), me…" at bounding box center [763, 632] width 448 height 130
click at [660, 659] on span "Tveggja manna herbergi (DBL) með morgunverði" at bounding box center [664, 666] width 230 height 13
